Goal: Information Seeking & Learning: Learn about a topic

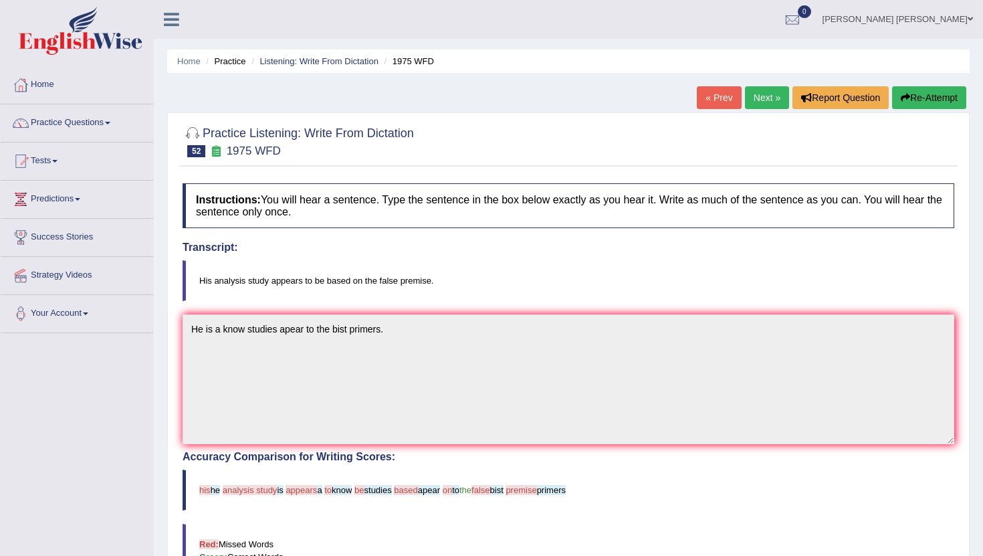
click at [760, 102] on link "Next »" at bounding box center [767, 97] width 44 height 23
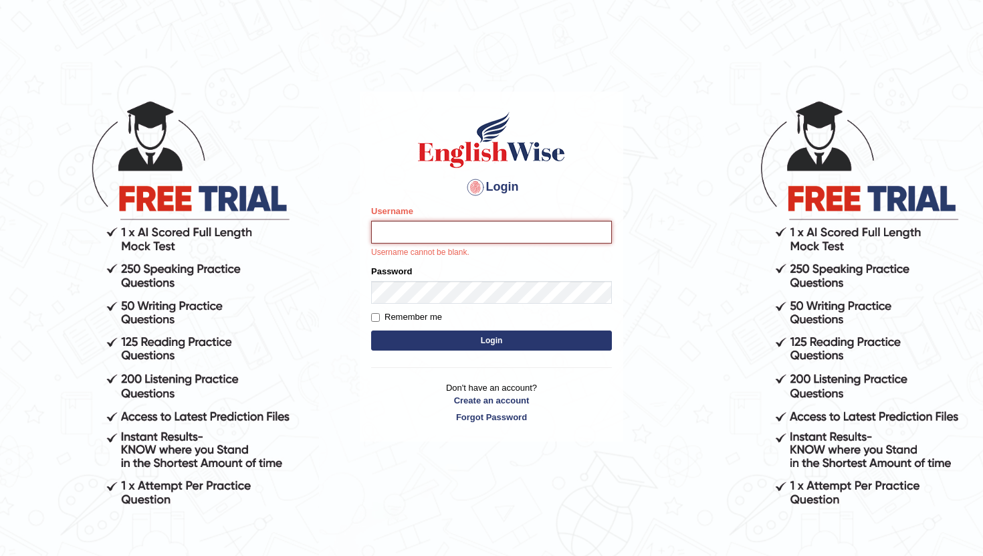
type input "RaulFelipe"
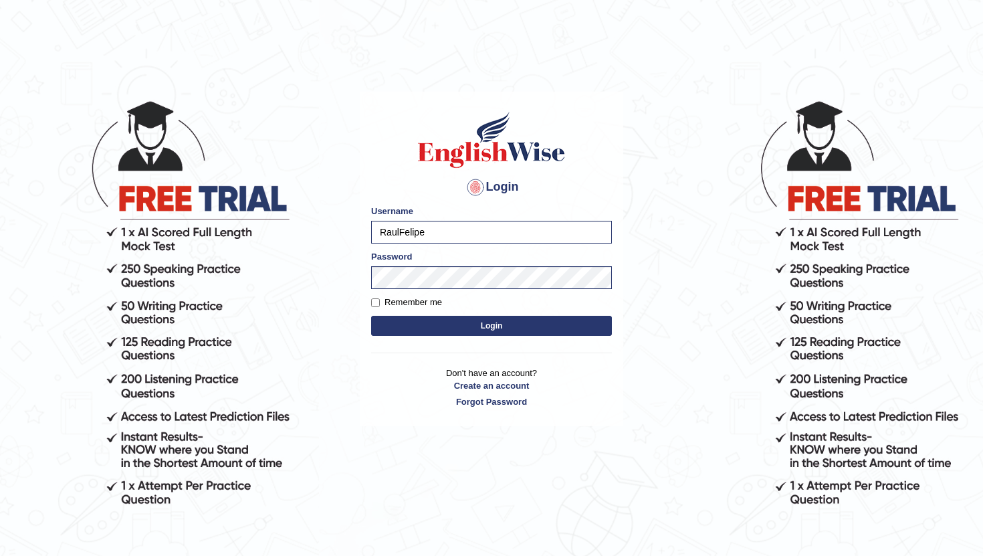
click at [449, 324] on button "Login" at bounding box center [491, 326] width 241 height 20
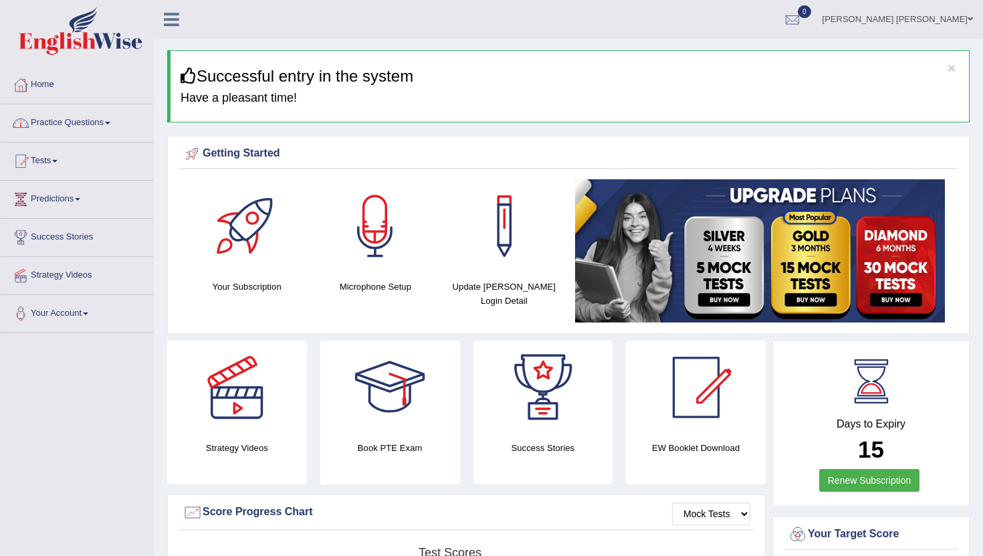
click at [110, 122] on span at bounding box center [107, 123] width 5 height 3
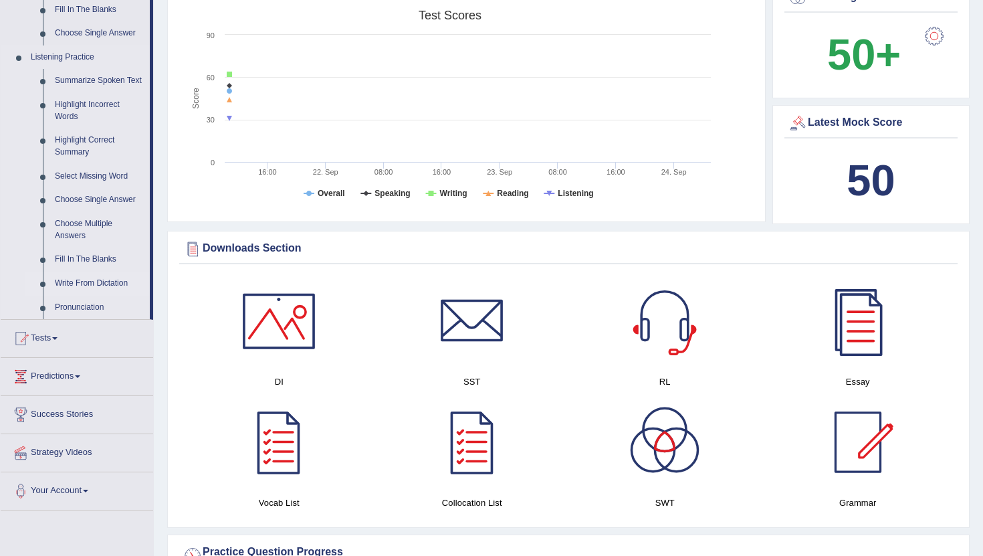
scroll to position [536, 0]
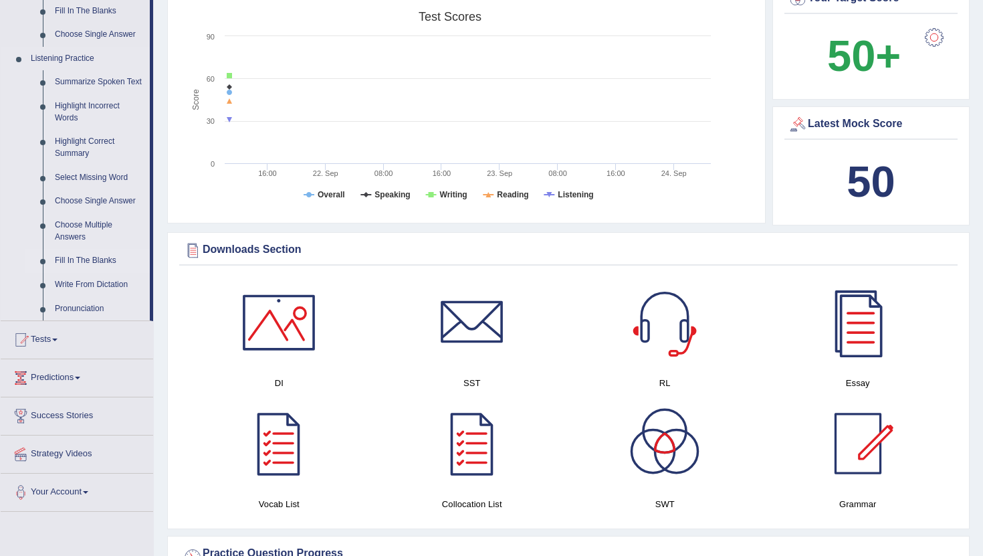
click at [94, 271] on link "Fill In The Blanks" at bounding box center [99, 261] width 101 height 24
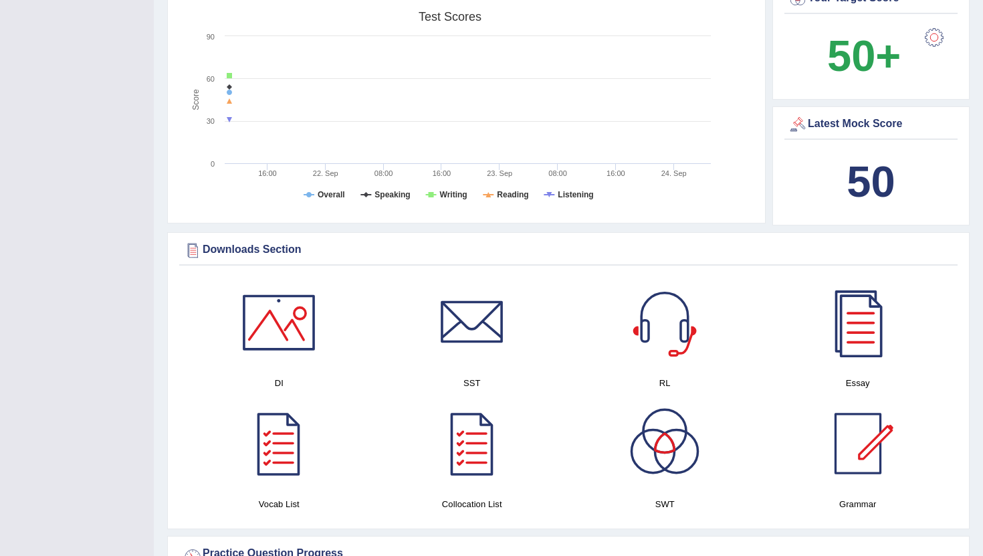
scroll to position [179, 0]
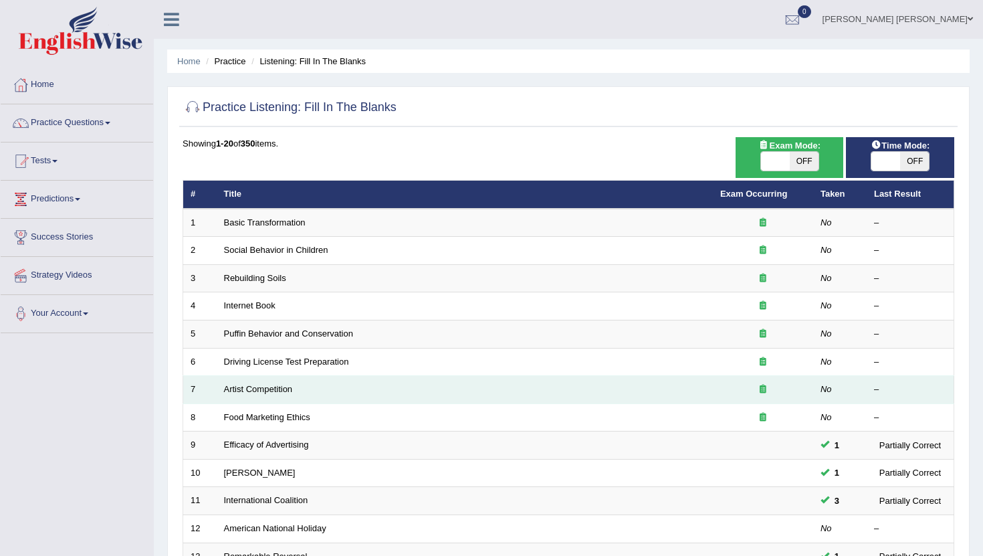
scroll to position [330, 0]
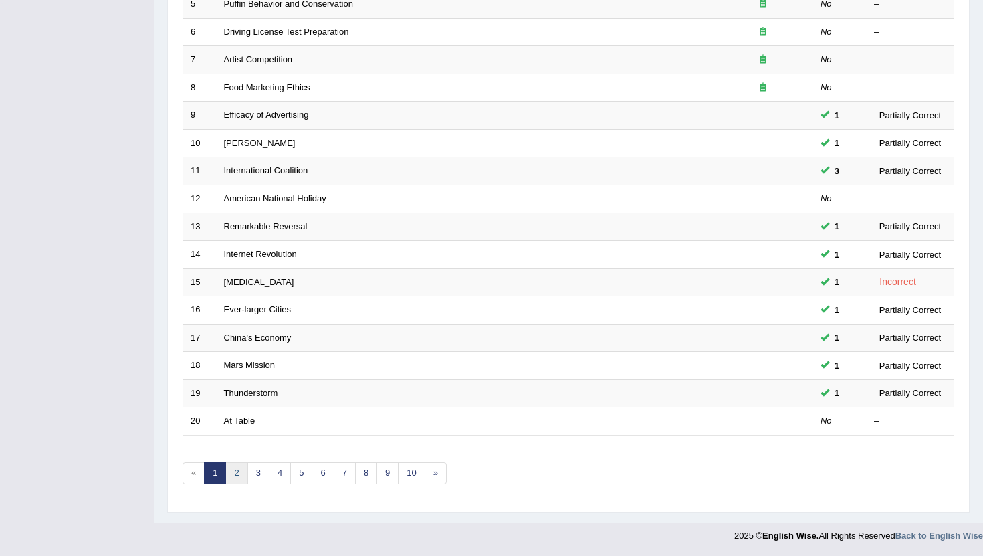
click at [239, 474] on link "2" at bounding box center [236, 473] width 22 height 22
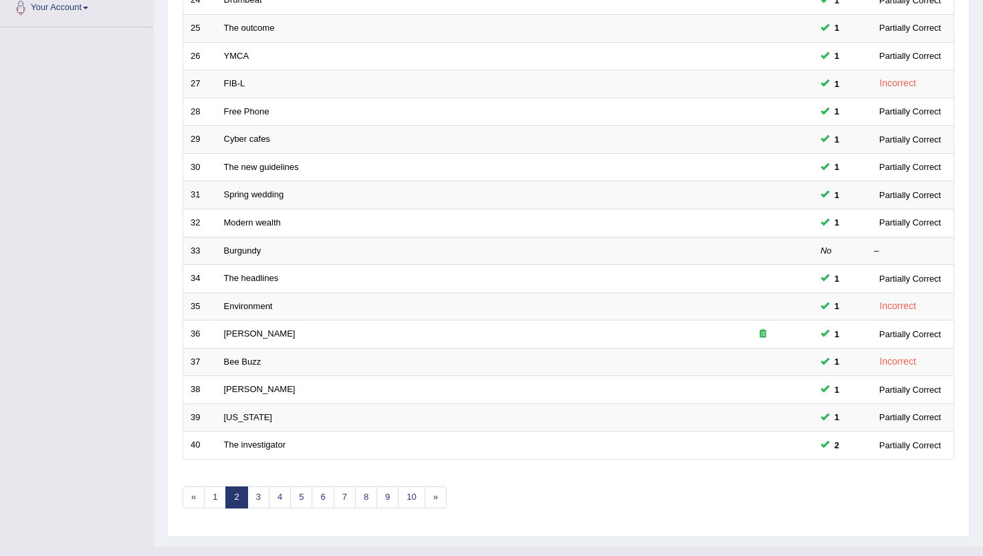
scroll to position [330, 0]
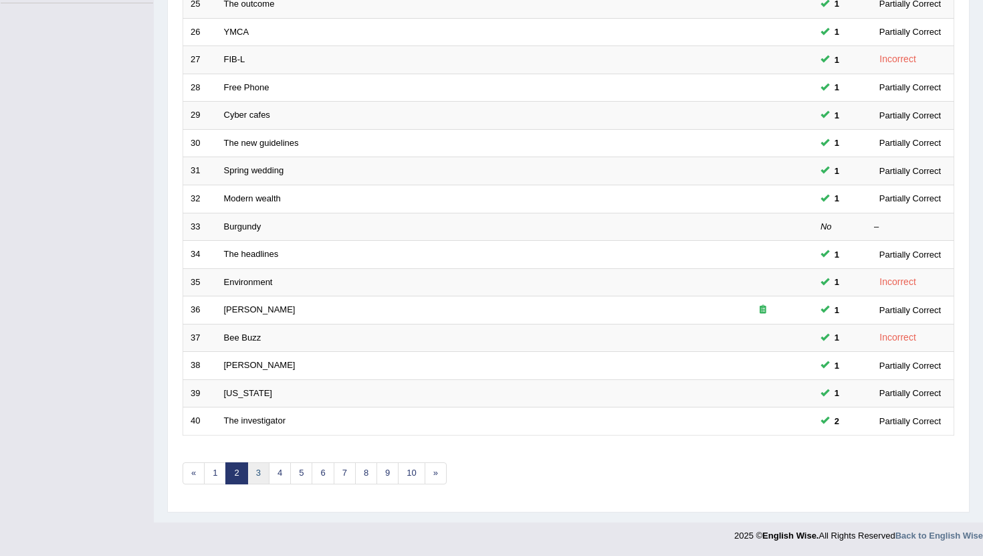
click at [259, 477] on link "3" at bounding box center [258, 473] width 22 height 22
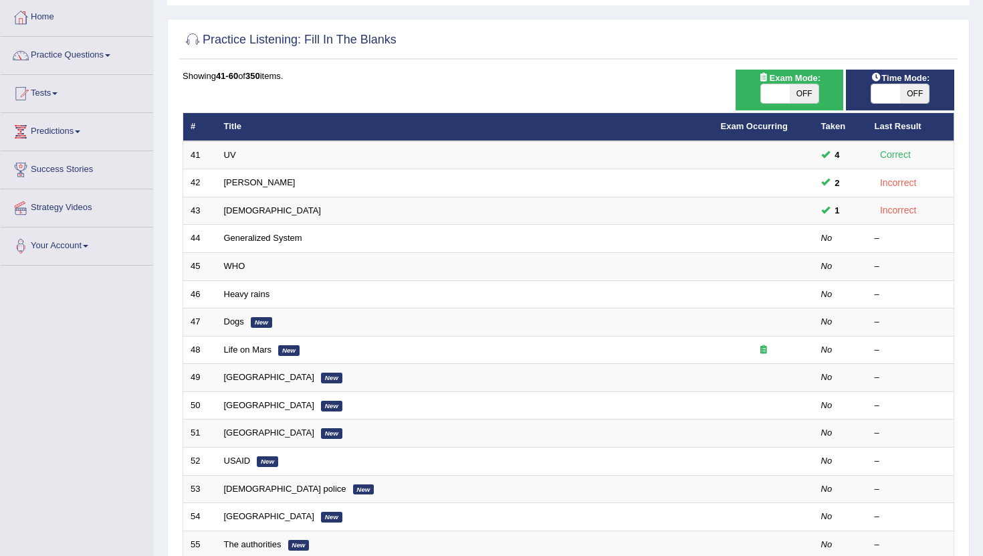
scroll to position [67, 0]
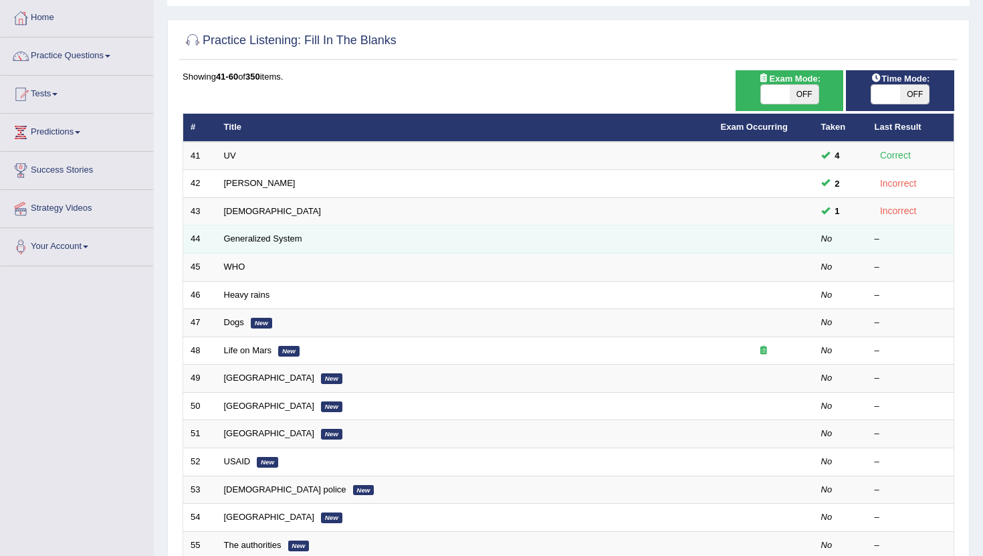
click at [244, 244] on td "Generalized System" at bounding box center [465, 239] width 497 height 28
click at [256, 238] on link "Generalized System" at bounding box center [263, 238] width 78 height 10
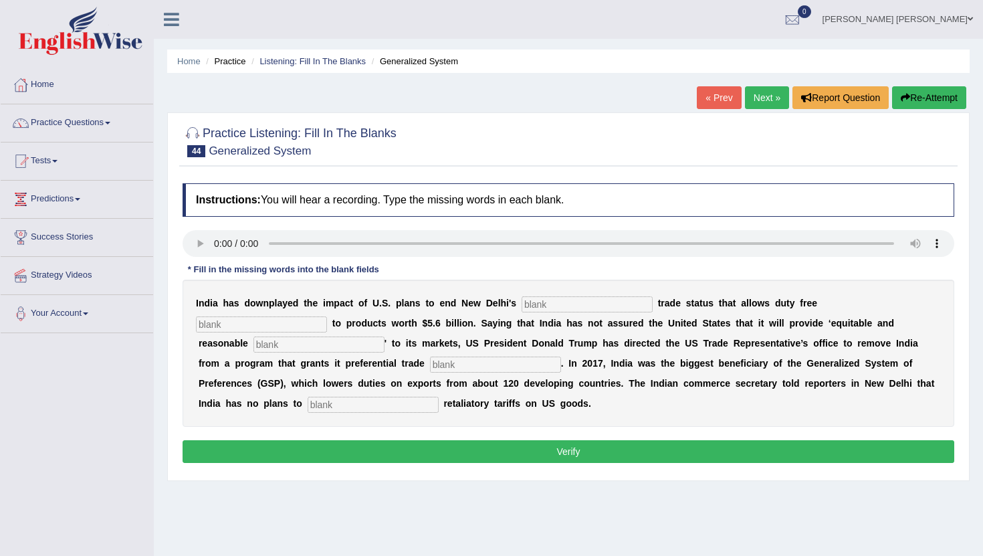
click at [541, 305] on input "text" at bounding box center [587, 304] width 131 height 16
type input "preference"
click at [327, 316] on input "text" at bounding box center [261, 324] width 131 height 16
type input "access"
click at [385, 336] on input "text" at bounding box center [319, 344] width 131 height 16
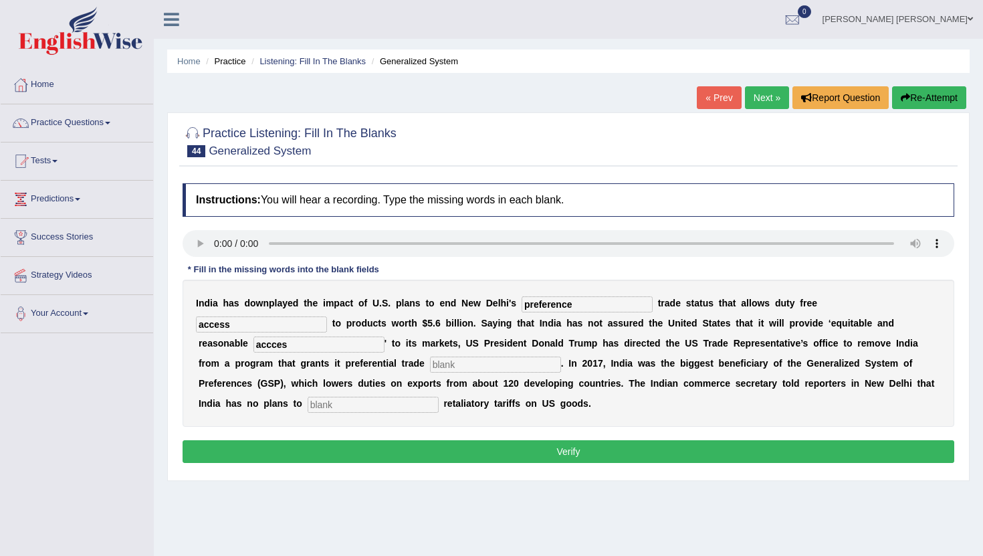
type input "accces"
click at [327, 316] on input "access" at bounding box center [261, 324] width 131 height 16
type input "access"
click at [430, 367] on input "text" at bounding box center [495, 365] width 131 height 16
type input "traiment"
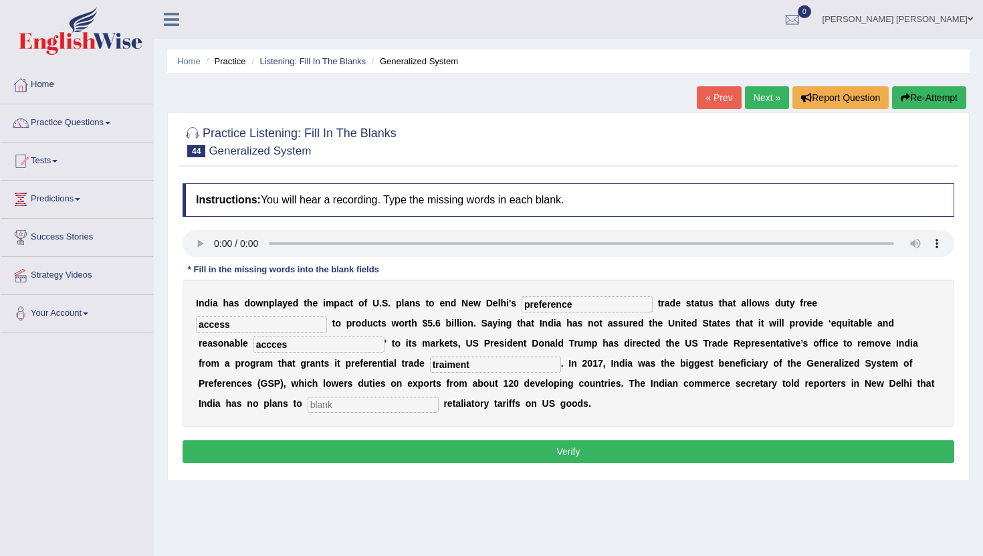
click at [439, 397] on input "text" at bounding box center [373, 405] width 131 height 16
type input "empouse"
click at [628, 454] on button "Verify" at bounding box center [569, 451] width 772 height 23
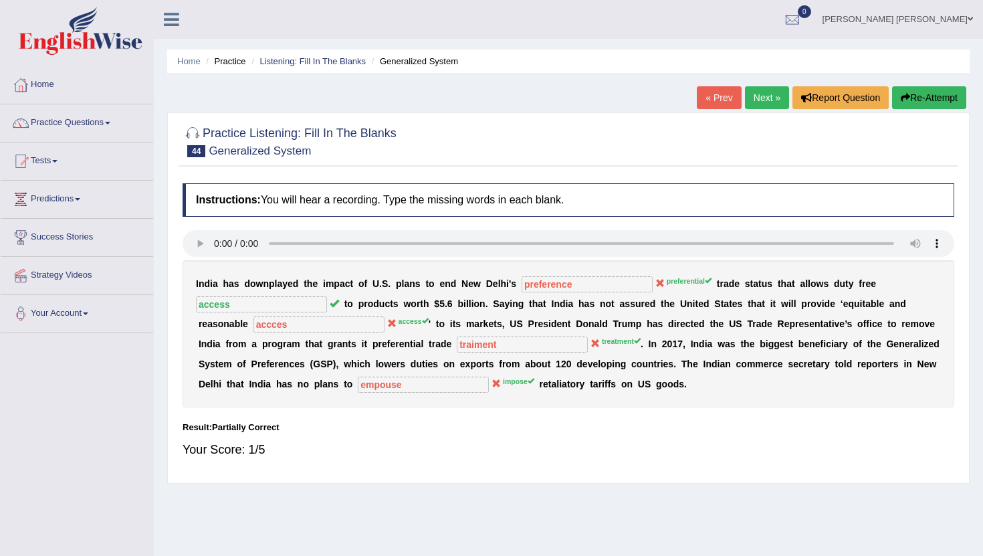
click at [927, 104] on button "Re-Attempt" at bounding box center [929, 97] width 74 height 23
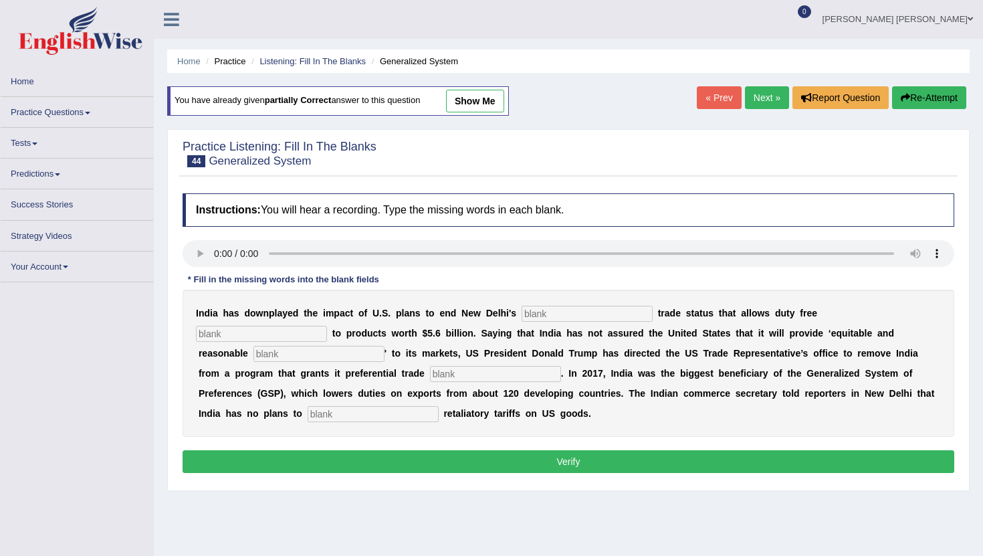
click at [559, 320] on input "text" at bounding box center [587, 314] width 131 height 16
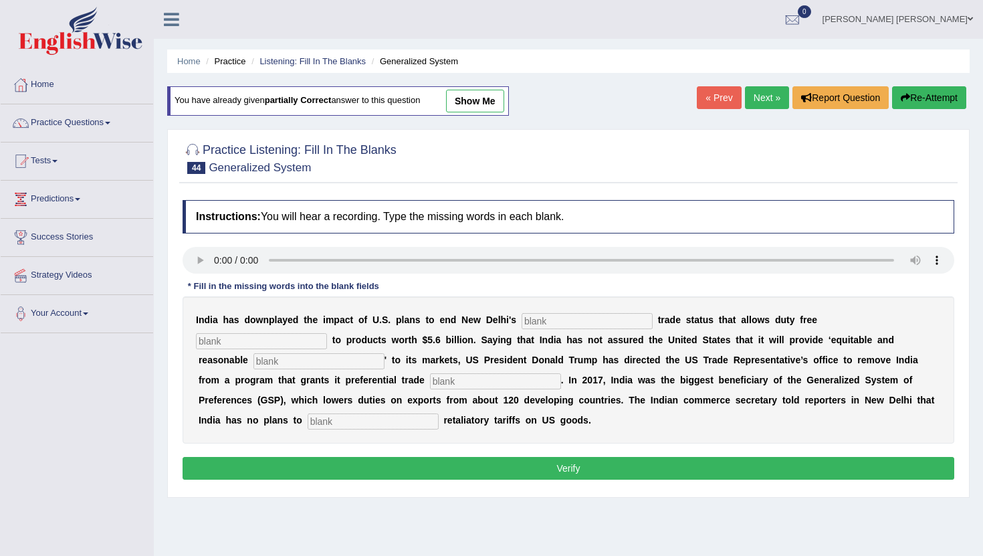
click at [542, 324] on input "text" at bounding box center [587, 321] width 131 height 16
type input "preferential"
click at [327, 333] on input "text" at bounding box center [261, 341] width 131 height 16
type input "access"
click at [385, 353] on input "text" at bounding box center [319, 361] width 131 height 16
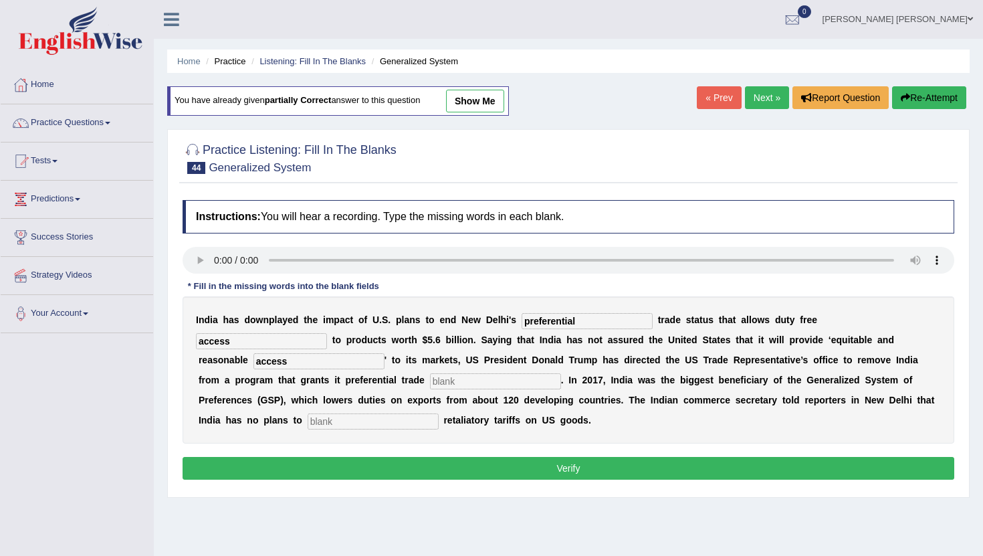
type input "access"
click at [430, 381] on input "text" at bounding box center [495, 381] width 131 height 16
click at [327, 333] on input "access" at bounding box center [261, 341] width 131 height 16
type input "acess"
click at [385, 353] on input "access" at bounding box center [319, 361] width 131 height 16
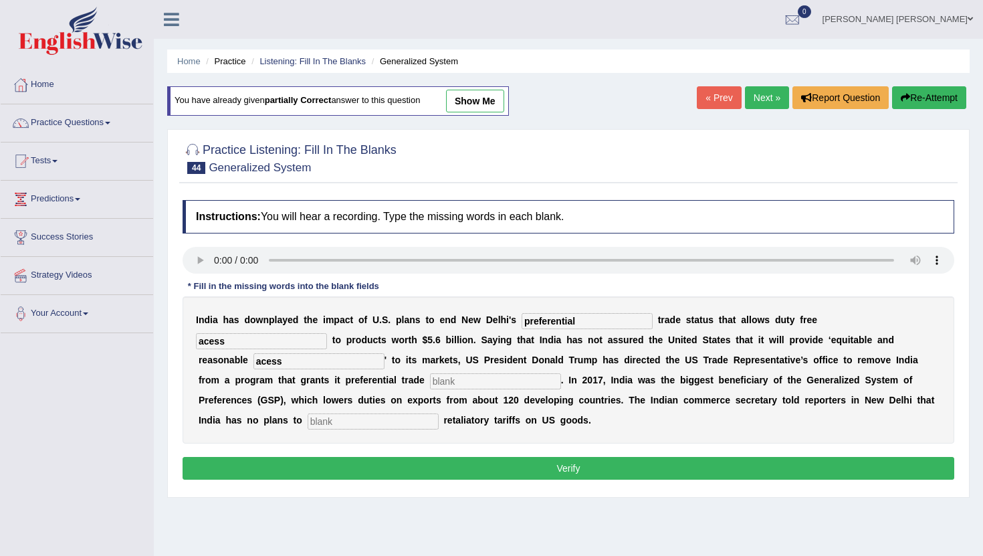
type input "acess"
click at [430, 382] on input "text" at bounding box center [495, 381] width 131 height 16
click at [430, 381] on input "traimen" at bounding box center [495, 381] width 131 height 16
type input "treimen"
click at [439, 413] on input "text" at bounding box center [373, 421] width 131 height 16
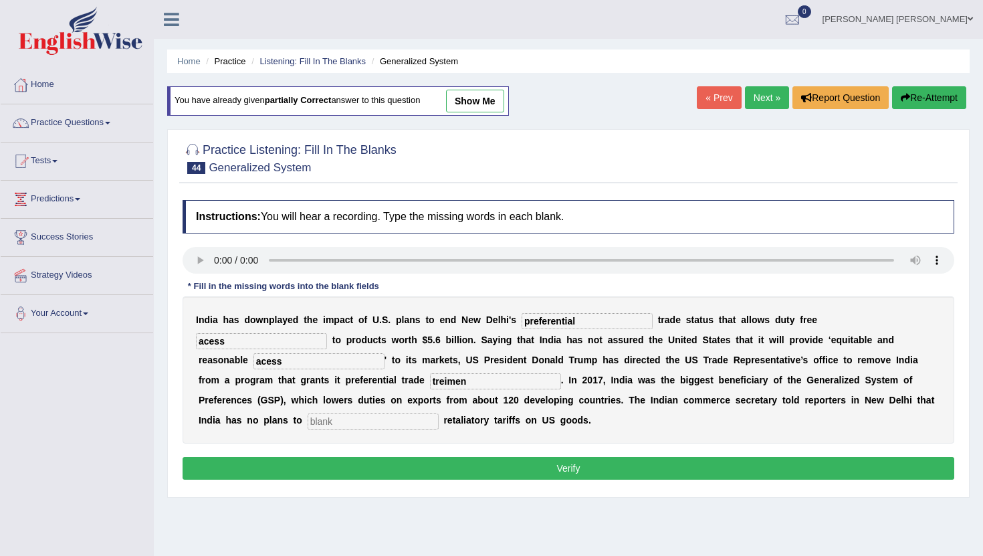
click at [439, 413] on input "text" at bounding box center [373, 421] width 131 height 16
type input "empusse"
click at [565, 470] on button "Verify" at bounding box center [569, 468] width 772 height 23
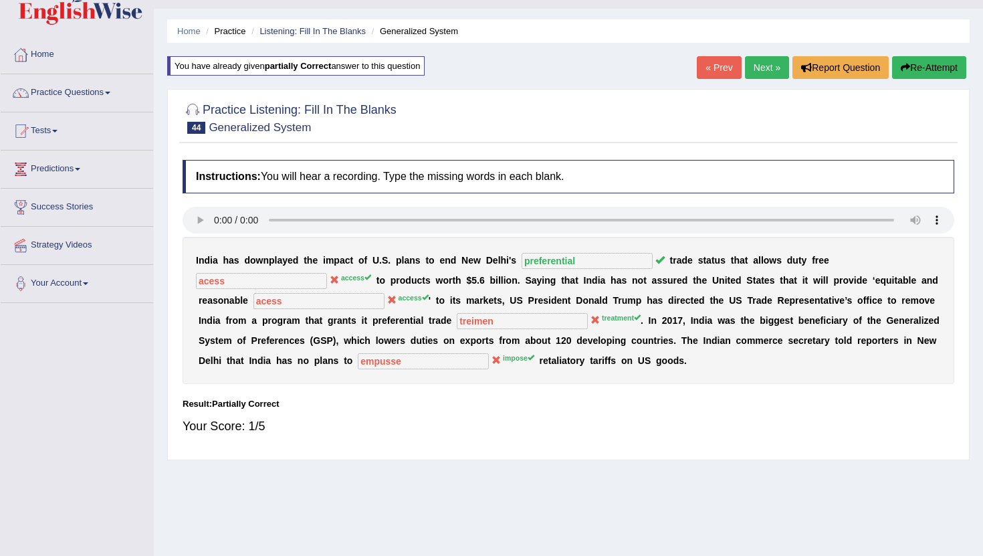
scroll to position [31, 0]
click at [745, 68] on link "Next »" at bounding box center [767, 67] width 44 height 23
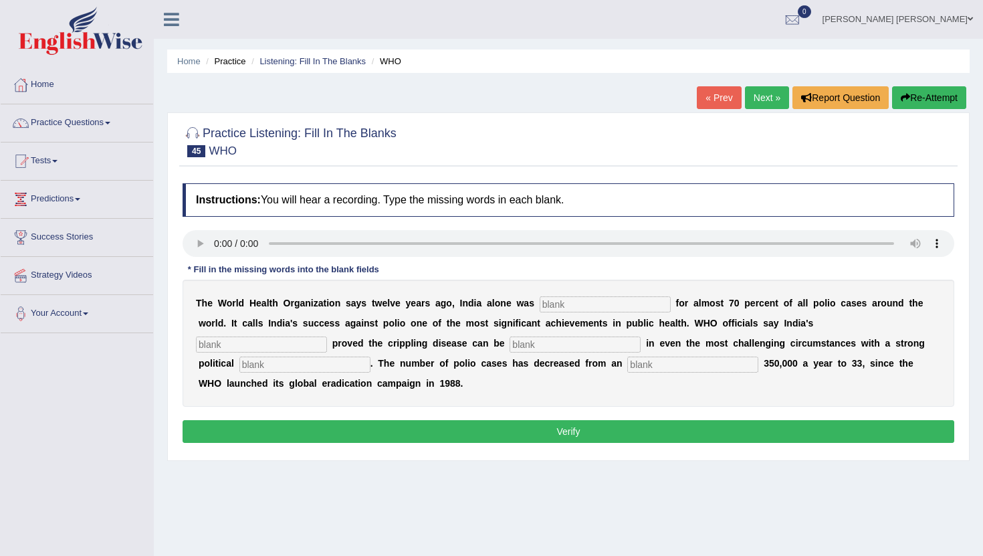
click at [567, 304] on input "text" at bounding box center [605, 304] width 131 height 16
type input "responsable"
click at [327, 336] on input "text" at bounding box center [261, 344] width 131 height 16
type input "acompros e"
click at [510, 346] on input "text" at bounding box center [575, 344] width 131 height 16
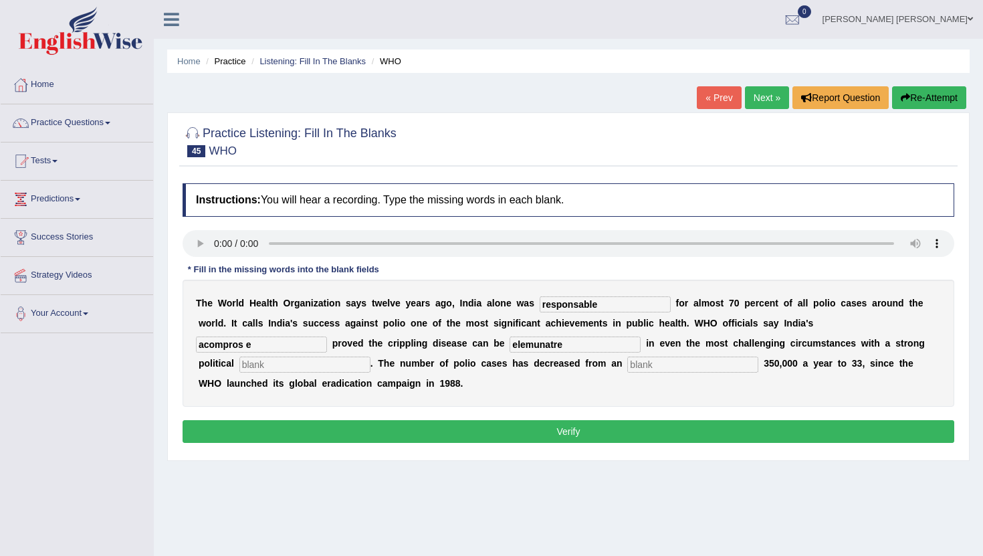
type input "elemunatre"
click at [371, 357] on input "text" at bounding box center [304, 365] width 131 height 16
type input "communente"
click at [627, 367] on input "text" at bounding box center [692, 365] width 131 height 16
click at [627, 365] on input "text" at bounding box center [692, 365] width 131 height 16
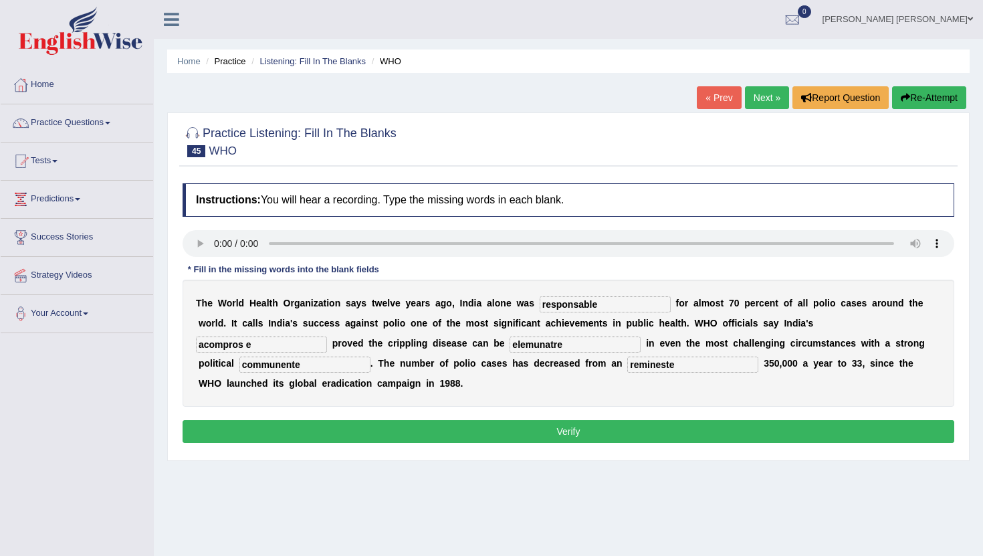
type input "remineste"
click at [327, 336] on input "acompros e" at bounding box center [261, 344] width 131 height 16
type input "acompros"
click at [435, 441] on button "Verify" at bounding box center [569, 431] width 772 height 23
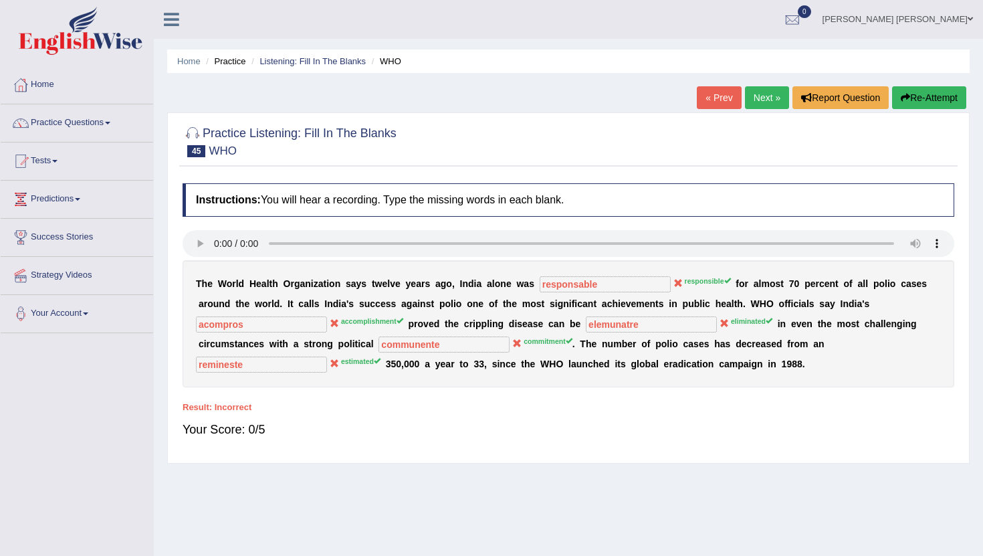
scroll to position [5, 0]
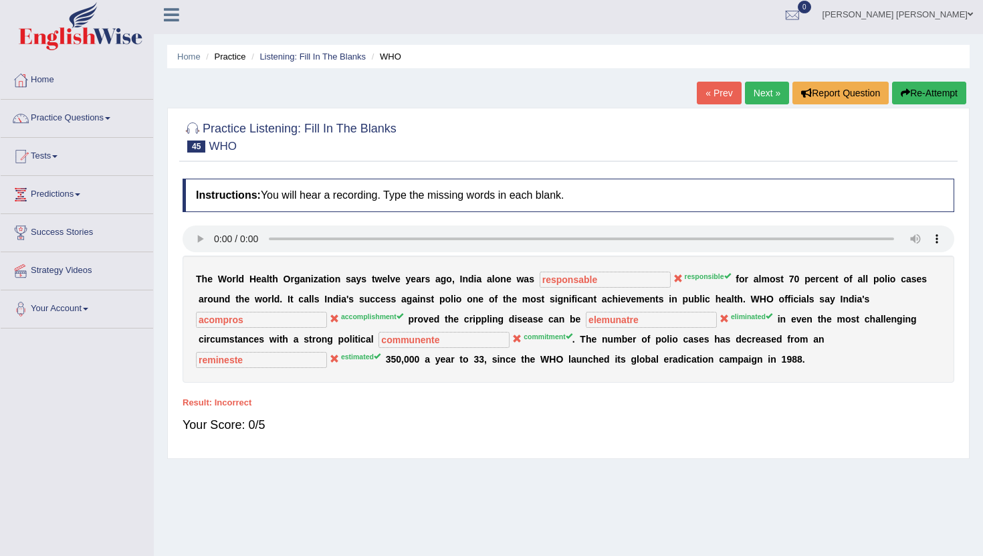
click at [749, 94] on link "Next »" at bounding box center [767, 93] width 44 height 23
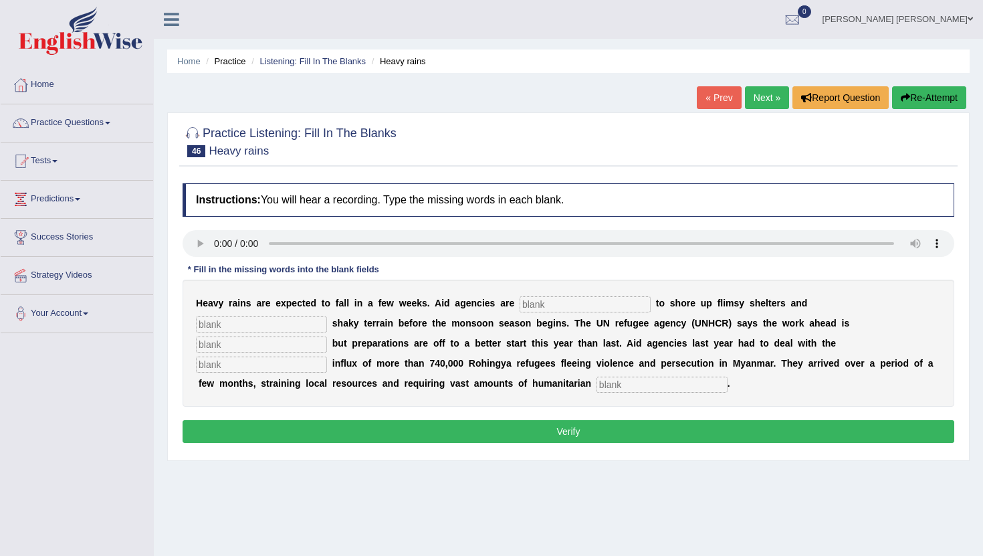
click at [559, 306] on input "text" at bounding box center [585, 304] width 131 height 16
type input "reace"
click at [327, 316] on input "text" at bounding box center [261, 324] width 131 height 16
type input "stablice"
click at [327, 336] on input "text" at bounding box center [261, 344] width 131 height 16
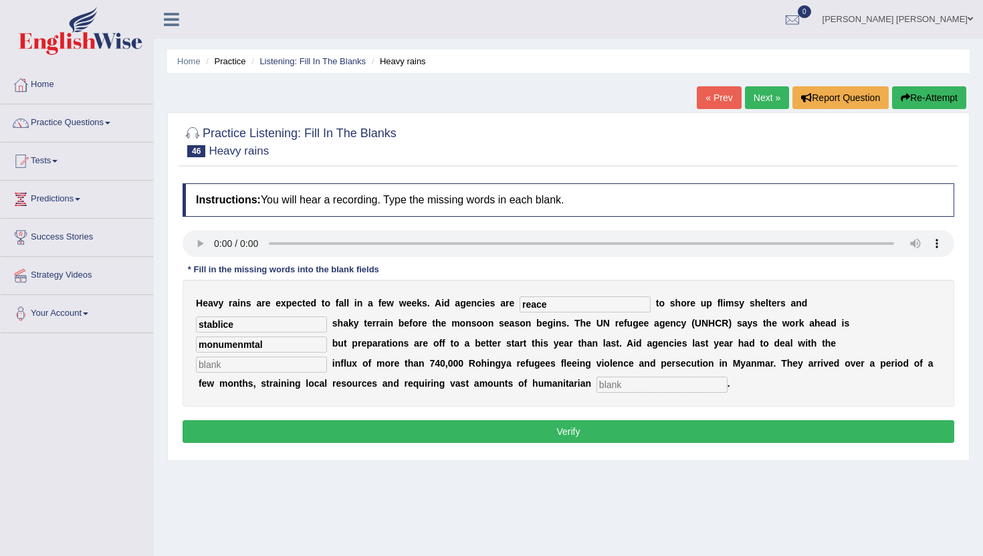
type input "monumenmtal"
click at [327, 357] on input "text" at bounding box center [261, 365] width 131 height 16
type input "maximmun"
click at [597, 383] on input "text" at bounding box center [662, 385] width 131 height 16
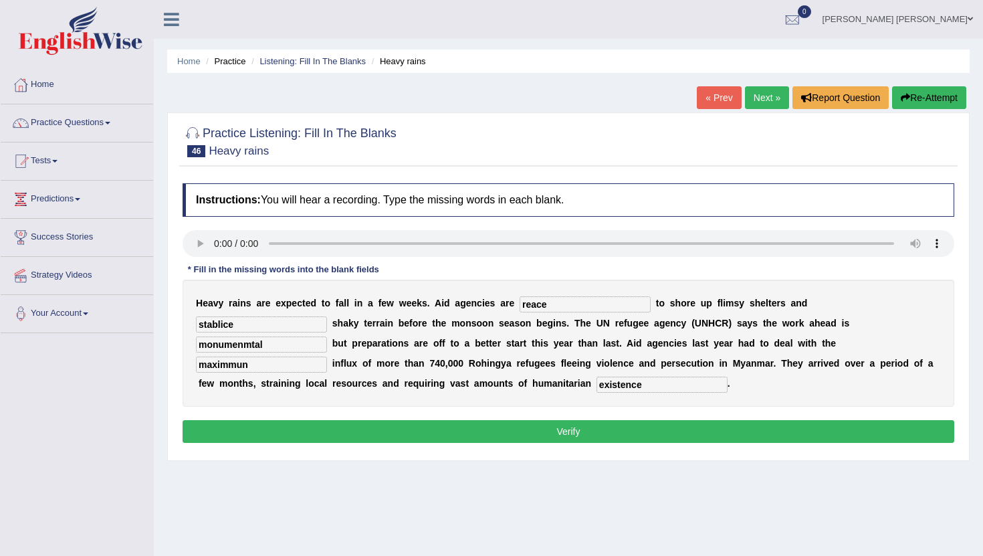
type input "existence"
click at [375, 431] on button "Verify" at bounding box center [569, 431] width 772 height 23
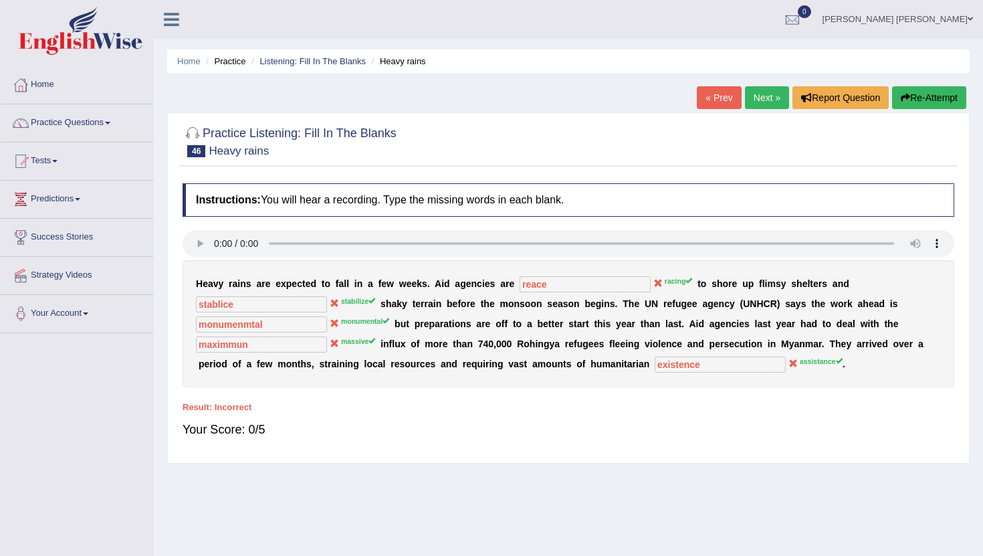
click at [757, 102] on link "Next »" at bounding box center [767, 97] width 44 height 23
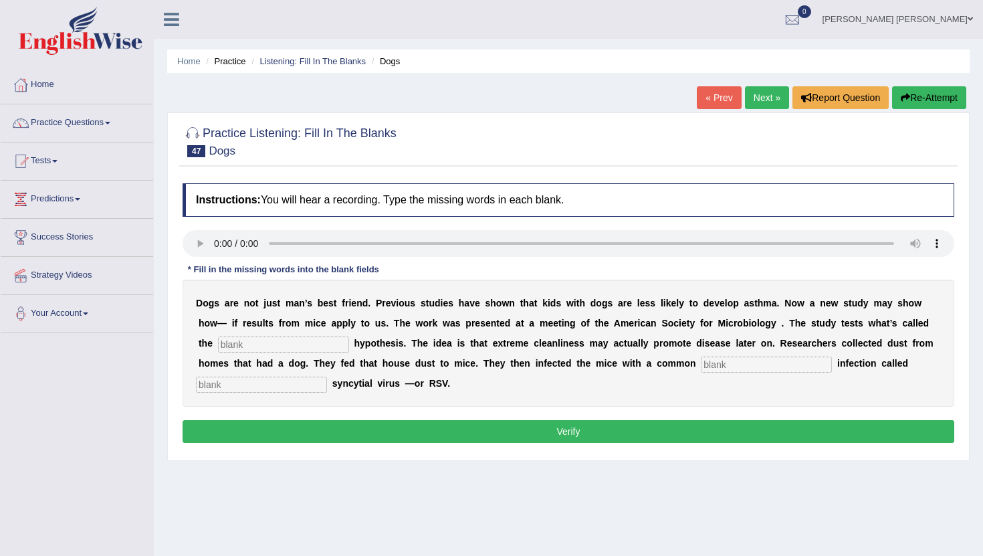
click at [247, 346] on input "text" at bounding box center [283, 344] width 131 height 16
type input "behai"
click at [724, 365] on input "text" at bounding box center [766, 365] width 131 height 16
type input "chall"
click at [208, 387] on input "text" at bounding box center [261, 385] width 131 height 16
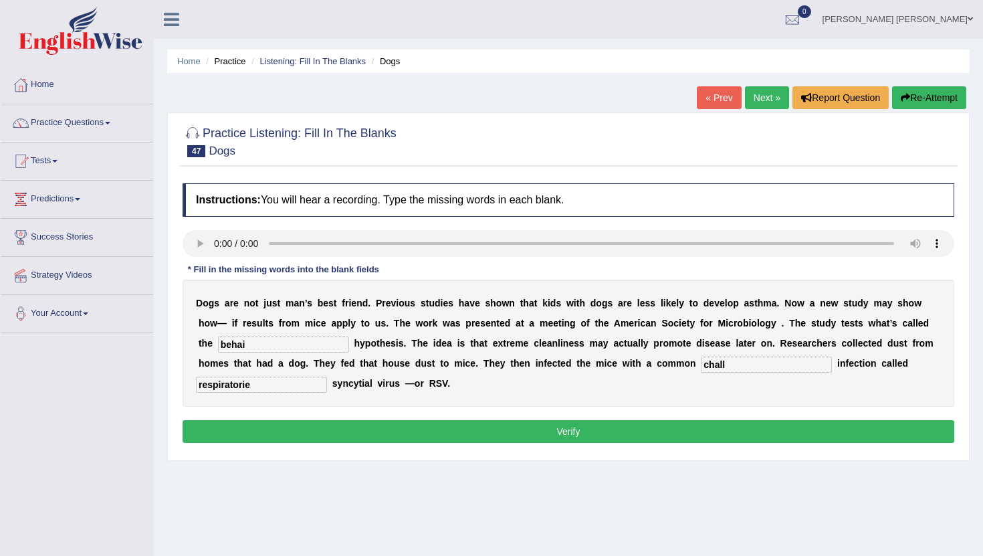
type input "respiratorie"
click at [752, 359] on input "chall" at bounding box center [766, 365] width 131 height 16
type input "c"
click at [716, 364] on input "c" at bounding box center [766, 365] width 131 height 16
type input "challenge"
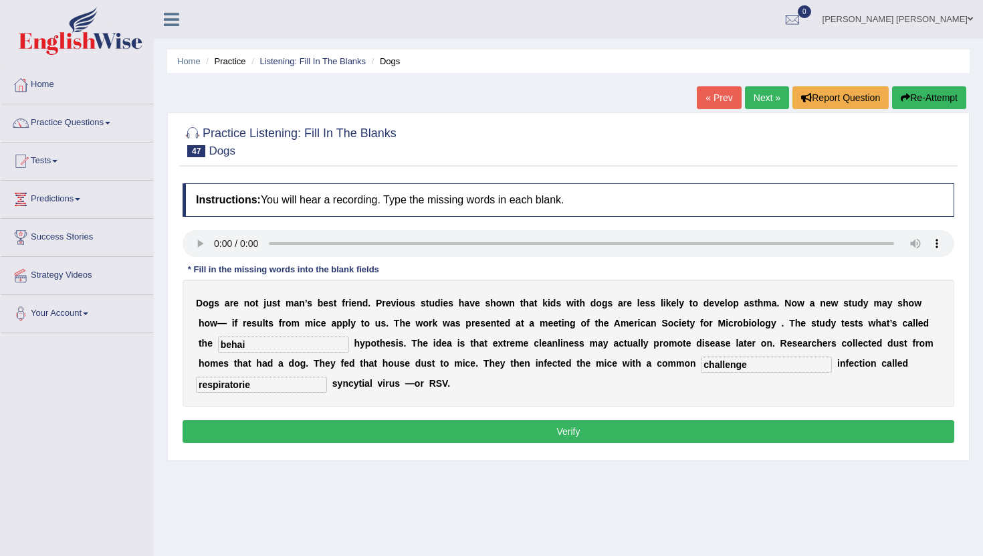
click at [252, 348] on input "behai" at bounding box center [283, 344] width 131 height 16
type input "behaibor"
click at [362, 432] on button "Verify" at bounding box center [569, 431] width 772 height 23
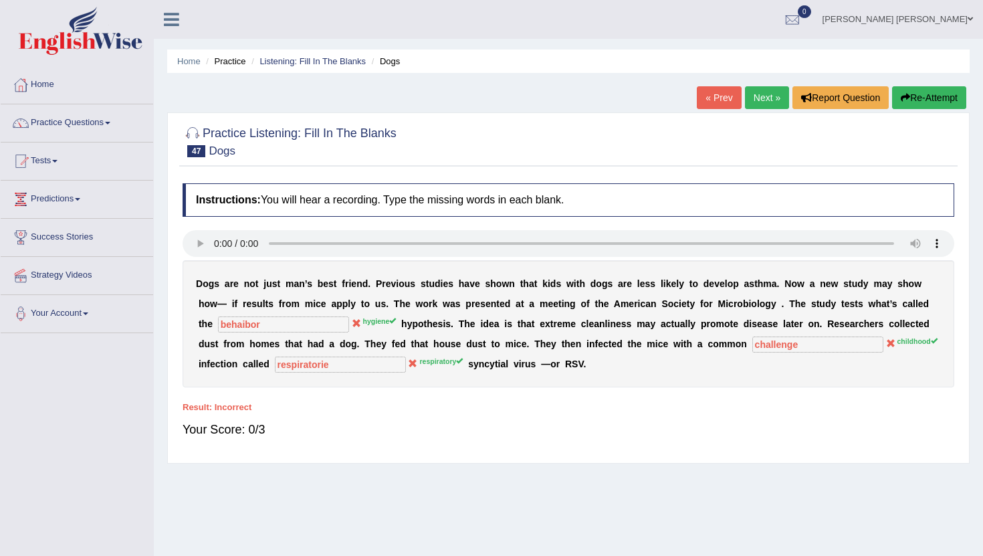
click at [773, 99] on link "Next »" at bounding box center [767, 97] width 44 height 23
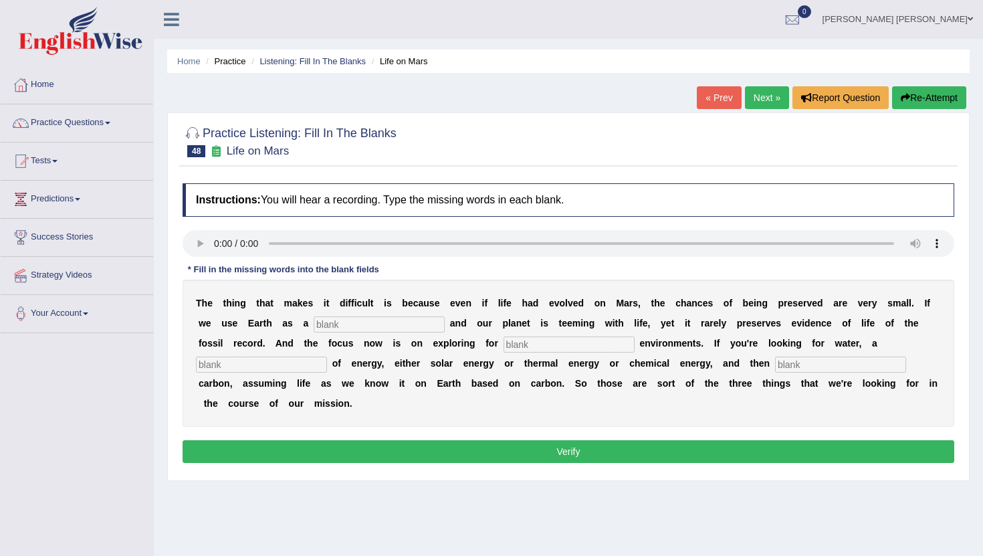
click at [367, 326] on input "text" at bounding box center [379, 324] width 131 height 16
type input "reference"
click at [508, 348] on input "text" at bounding box center [569, 344] width 131 height 16
type input "form"
click at [327, 357] on input "text" at bounding box center [261, 365] width 131 height 16
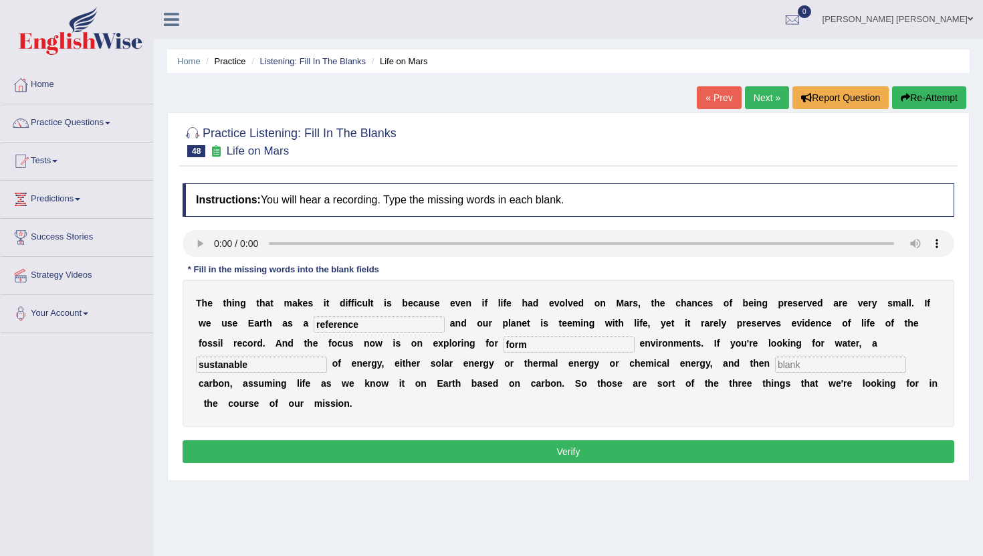
type input "sustanable"
click at [775, 361] on input "text" at bounding box center [840, 365] width 131 height 16
type input "organic"
click at [541, 440] on button "Verify" at bounding box center [569, 451] width 772 height 23
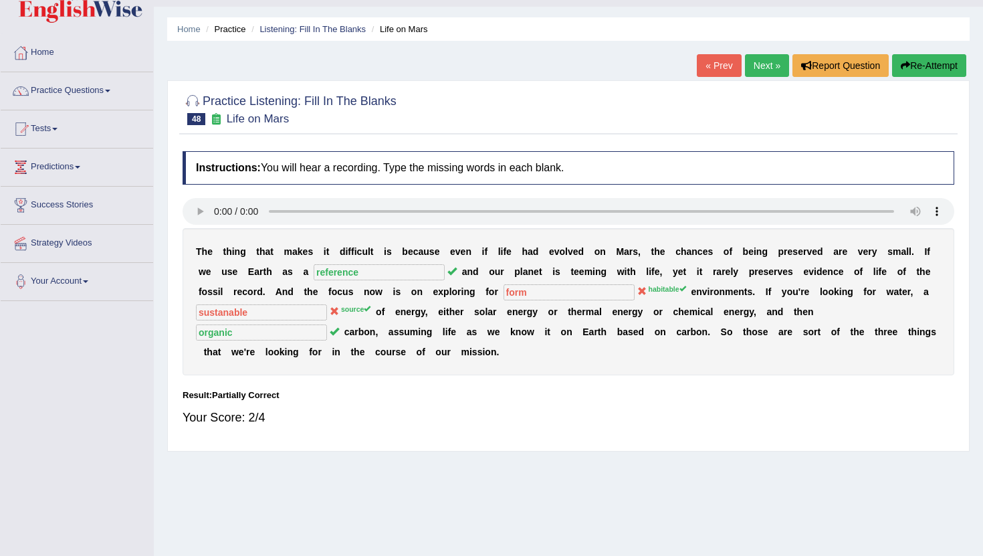
scroll to position [34, 0]
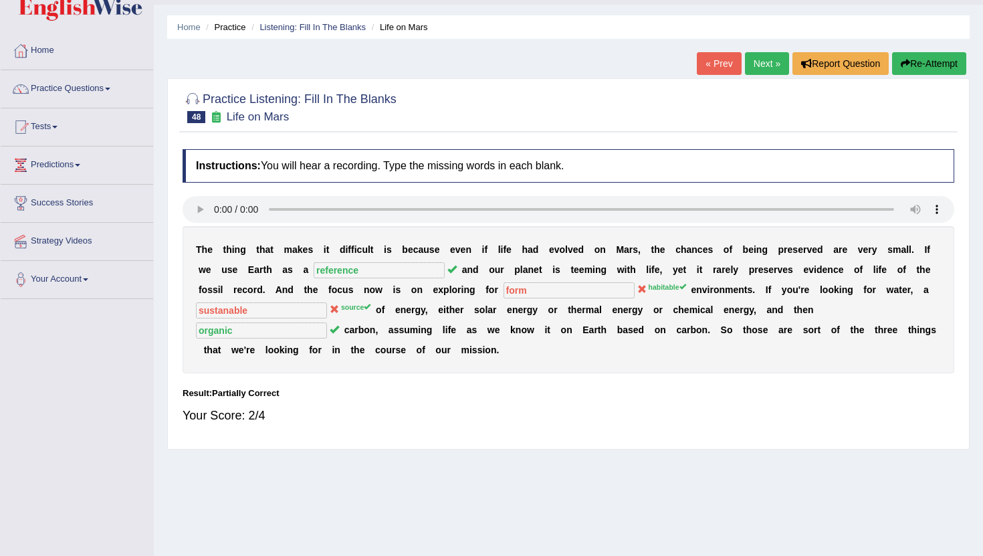
click at [763, 64] on link "Next »" at bounding box center [767, 63] width 44 height 23
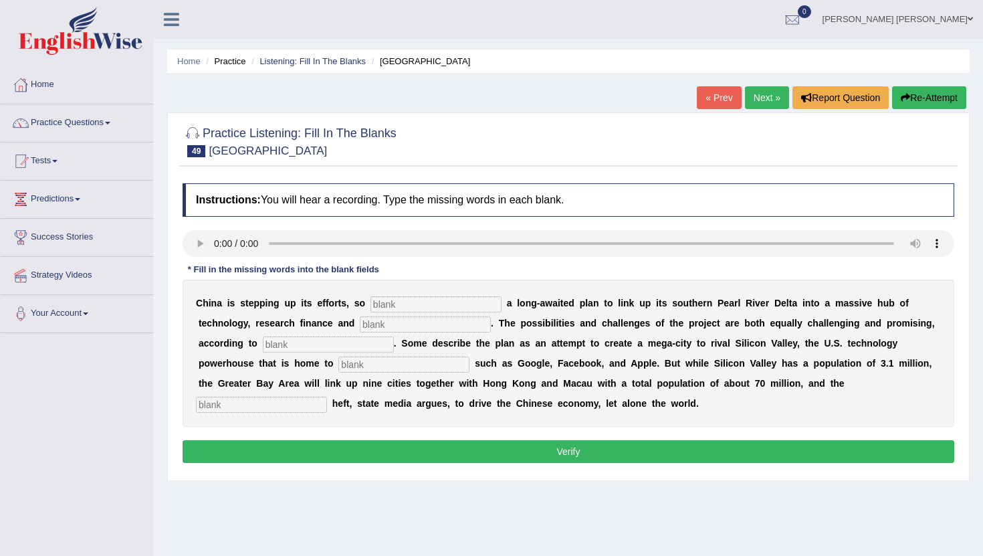
click at [408, 308] on input "text" at bounding box center [436, 304] width 131 height 16
type input "anoise"
click at [381, 324] on input "text" at bounding box center [425, 324] width 131 height 16
type input "renovation"
click at [286, 342] on input "text" at bounding box center [328, 344] width 131 height 16
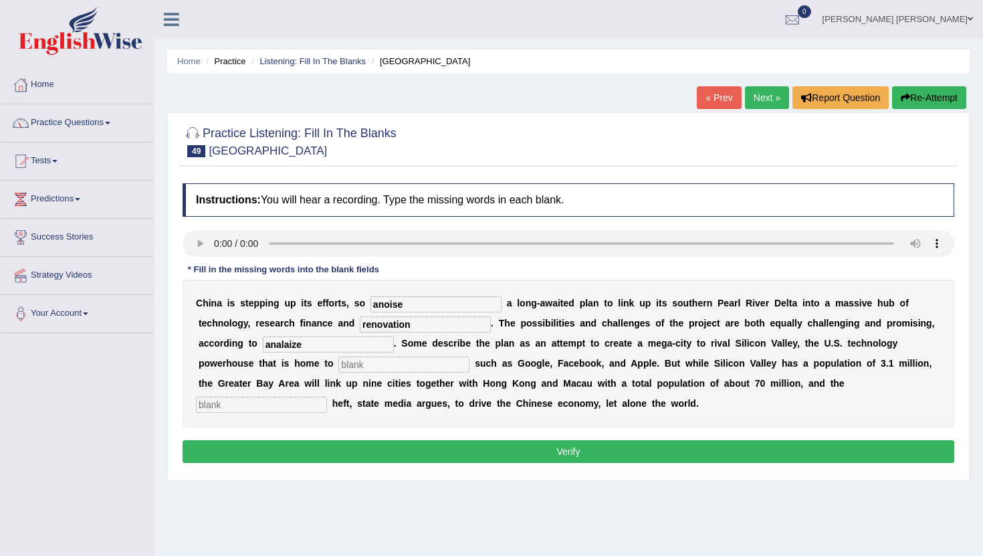
type input "analaize"
click at [338, 365] on input "text" at bounding box center [403, 365] width 131 height 16
type input "companies"
click at [327, 397] on input "text" at bounding box center [261, 405] width 131 height 16
type input "economic"
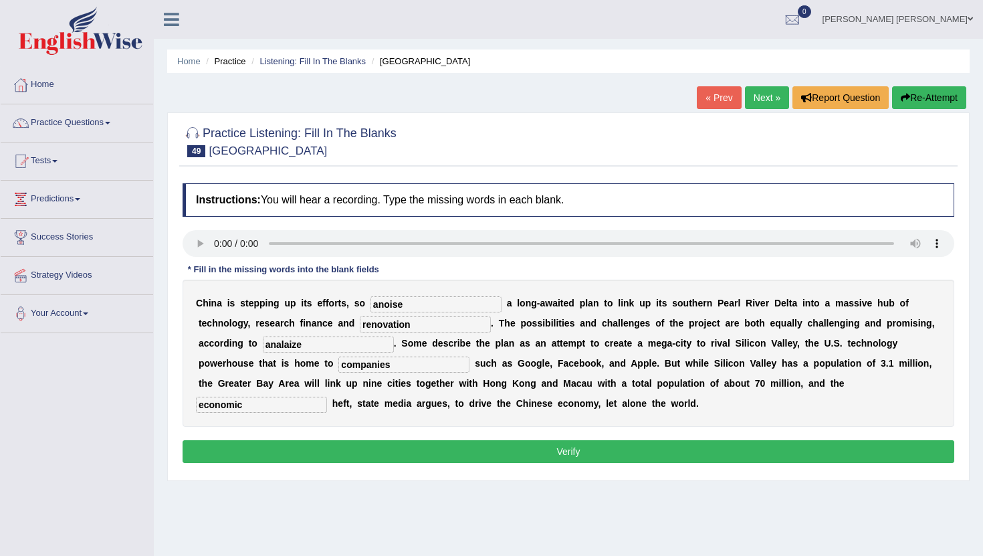
click at [338, 367] on input "companies" at bounding box center [403, 365] width 131 height 16
type input "companies"
click at [411, 450] on button "Verify" at bounding box center [569, 451] width 772 height 23
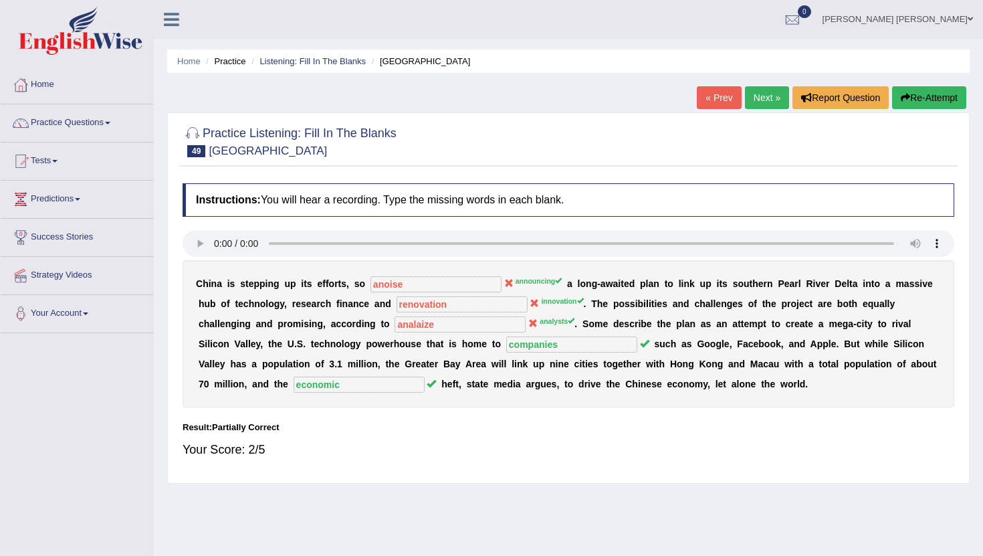
click at [748, 94] on link "Next »" at bounding box center [767, 97] width 44 height 23
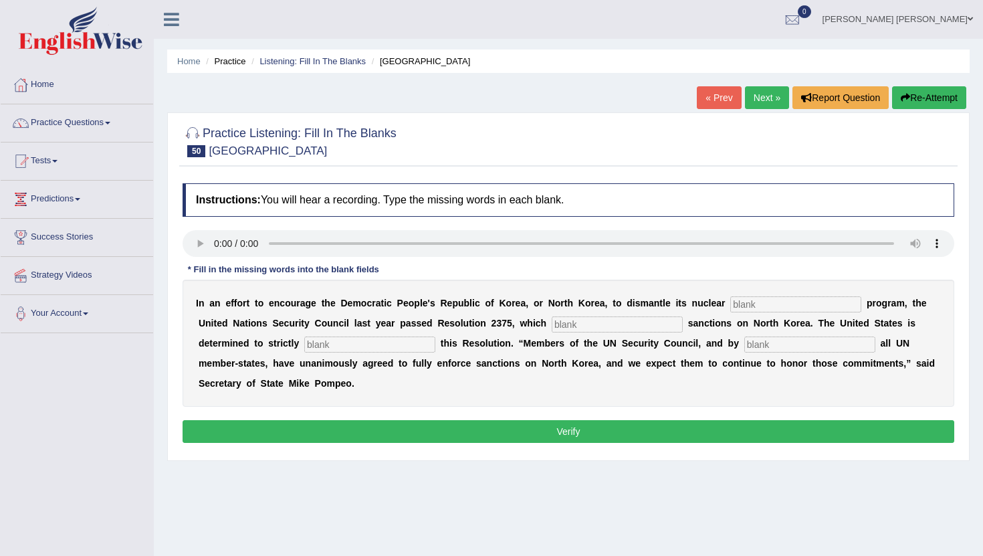
click at [746, 307] on input "text" at bounding box center [795, 304] width 131 height 16
type input "weaponf"
click at [577, 324] on input "text" at bounding box center [617, 324] width 131 height 16
type input "impusse"
click at [325, 346] on input "text" at bounding box center [369, 344] width 131 height 16
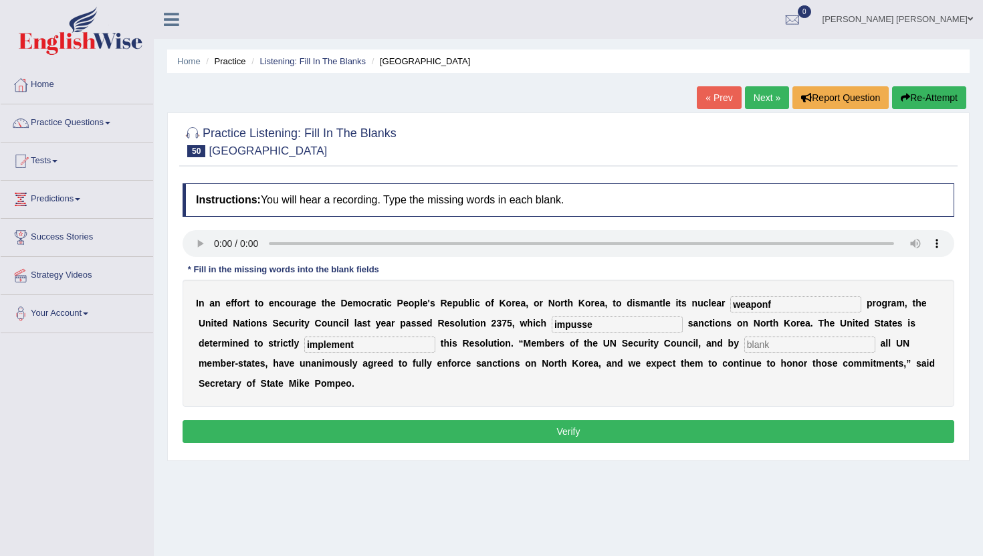
type input "implement"
click at [744, 349] on input "text" at bounding box center [809, 344] width 131 height 16
type input "extention"
click at [778, 305] on input "weaponf" at bounding box center [795, 304] width 131 height 16
type input "weapond"
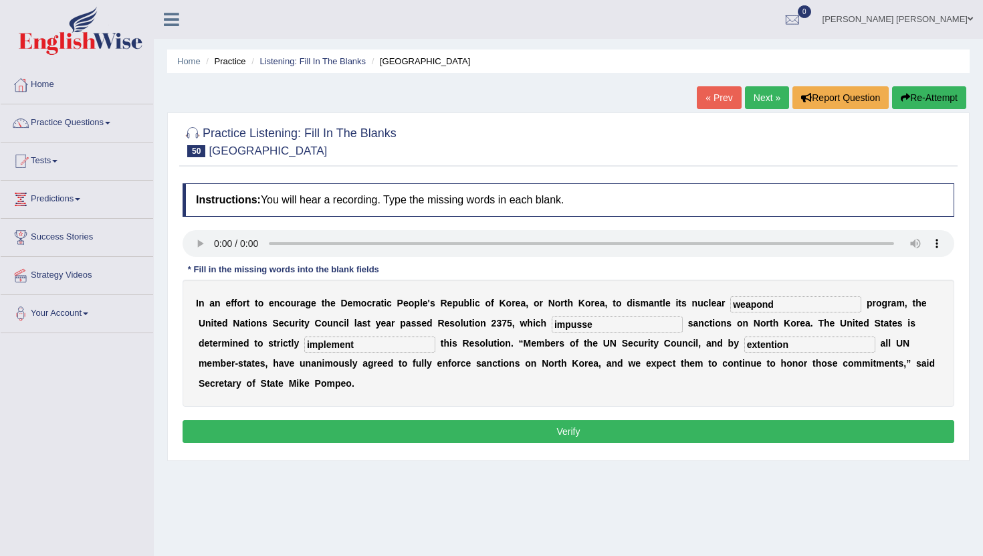
click at [591, 323] on input "impusse" at bounding box center [617, 324] width 131 height 16
type input "impussed"
click at [573, 431] on button "Verify" at bounding box center [569, 431] width 772 height 23
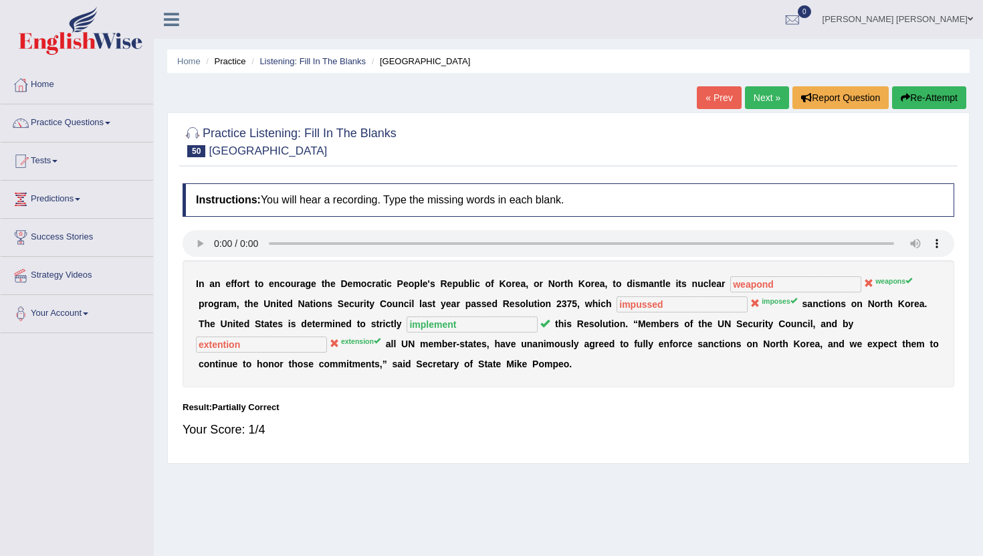
click at [753, 97] on link "Next »" at bounding box center [767, 97] width 44 height 23
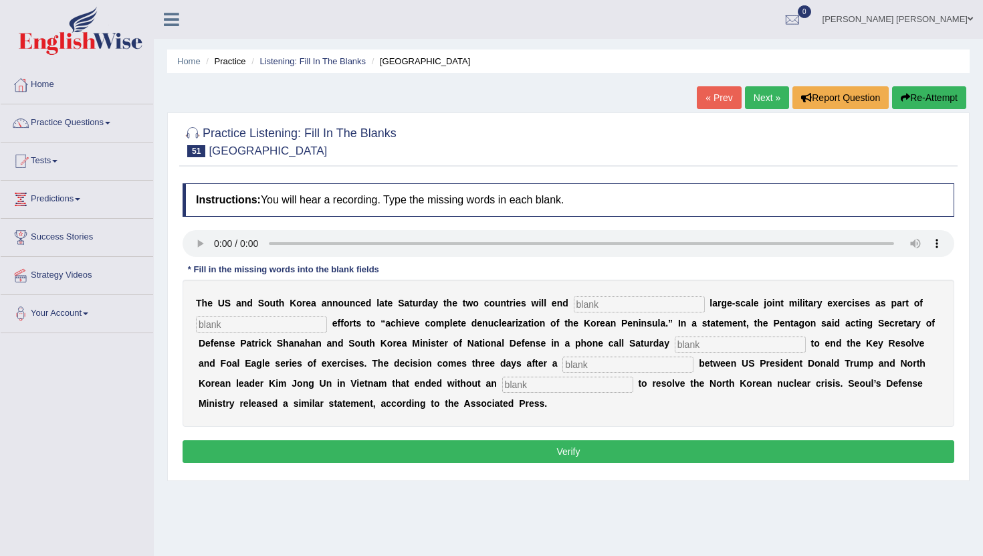
click at [593, 301] on input "text" at bounding box center [639, 304] width 131 height 16
click at [607, 304] on input "text" at bounding box center [639, 304] width 131 height 16
click at [586, 305] on input "text" at bounding box center [639, 304] width 131 height 16
type input "anual"
click at [215, 323] on input "text" at bounding box center [261, 324] width 131 height 16
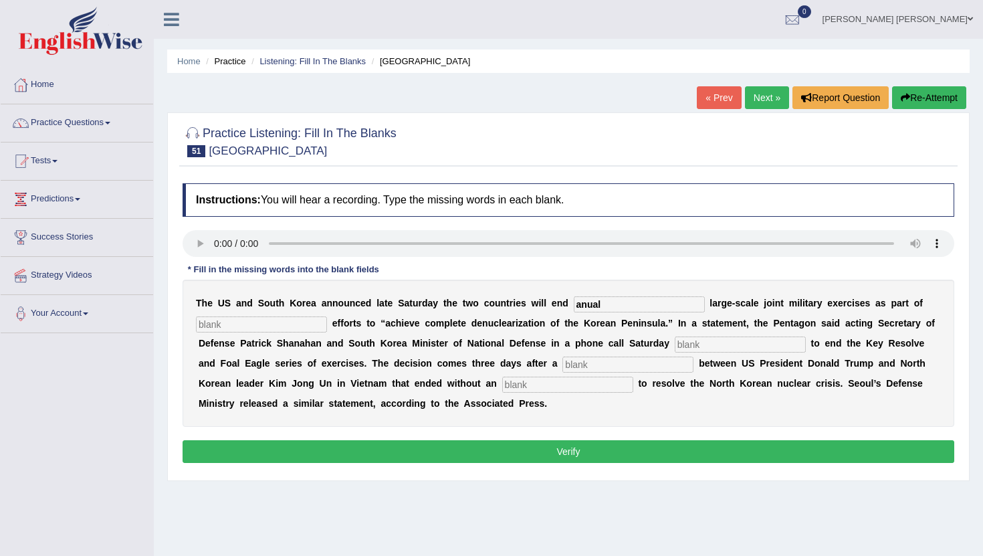
click at [222, 330] on input "text" at bounding box center [261, 324] width 131 height 16
type input "diplomatic"
click at [720, 348] on input "text" at bounding box center [740, 344] width 131 height 16
type input "decide"
click at [586, 365] on input "text" at bounding box center [628, 365] width 131 height 16
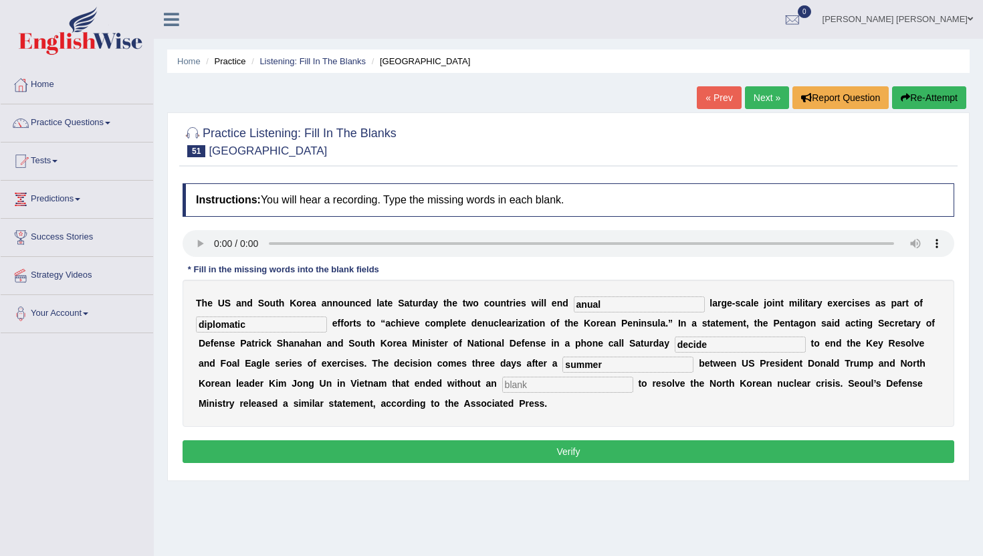
type input "summer"
click at [502, 385] on input "text" at bounding box center [567, 385] width 131 height 16
type input "agreament"
click at [485, 455] on button "Verify" at bounding box center [569, 451] width 772 height 23
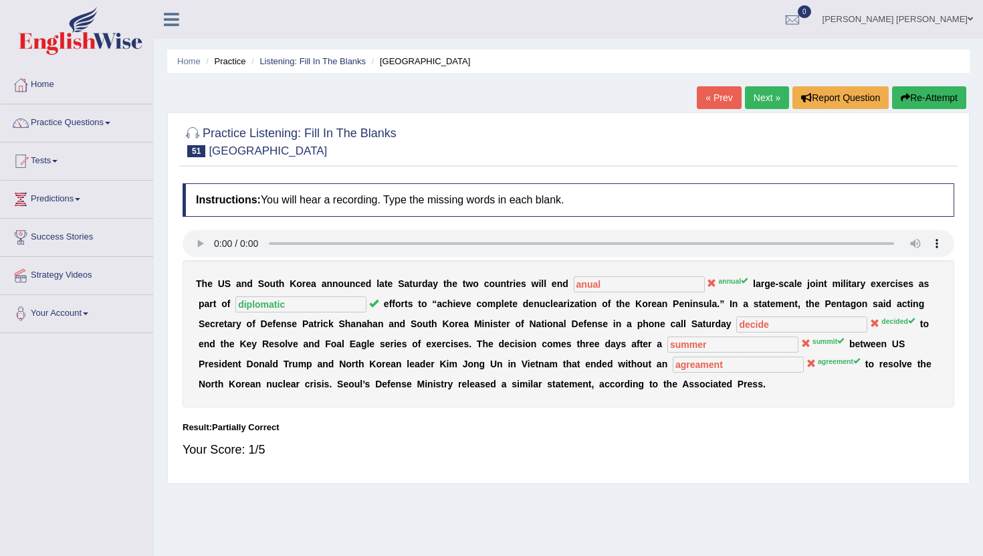
click at [762, 97] on link "Next »" at bounding box center [767, 97] width 44 height 23
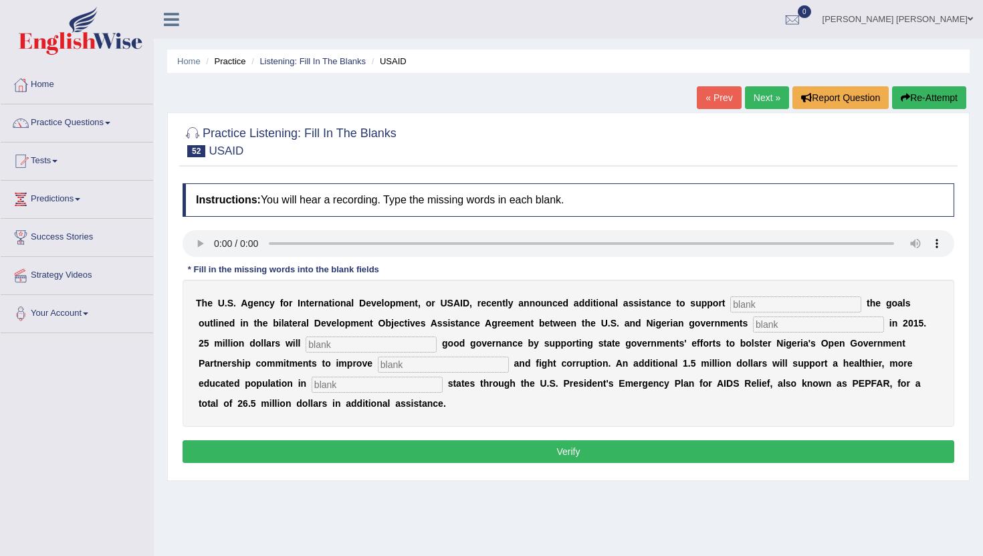
click at [771, 308] on input "text" at bounding box center [795, 304] width 131 height 16
click at [771, 304] on input "text" at bounding box center [795, 304] width 131 height 16
type input "achiving"
click at [753, 320] on input "text" at bounding box center [818, 324] width 131 height 16
type input "saind"
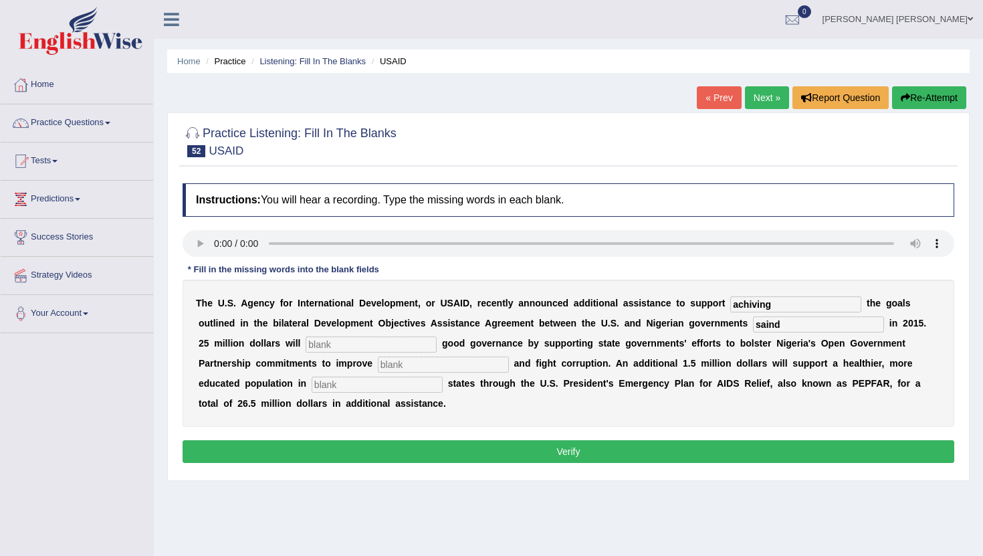
click at [306, 342] on input "text" at bounding box center [371, 344] width 131 height 16
type input "straing"
click at [378, 365] on input "text" at bounding box center [443, 365] width 131 height 16
type input "transparance"
click at [312, 387] on input "text" at bounding box center [377, 385] width 131 height 16
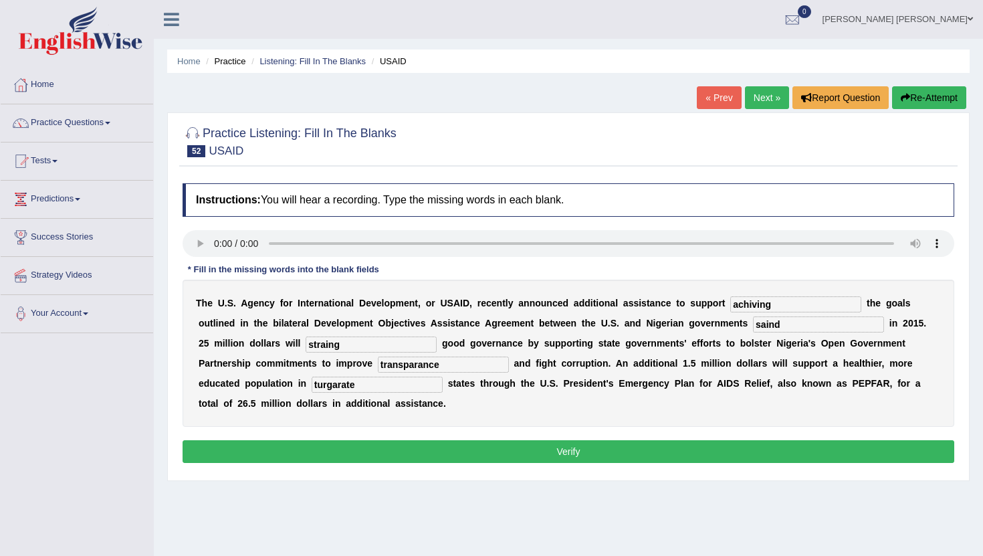
type input "turgarate"
click at [564, 454] on button "Verify" at bounding box center [569, 451] width 772 height 23
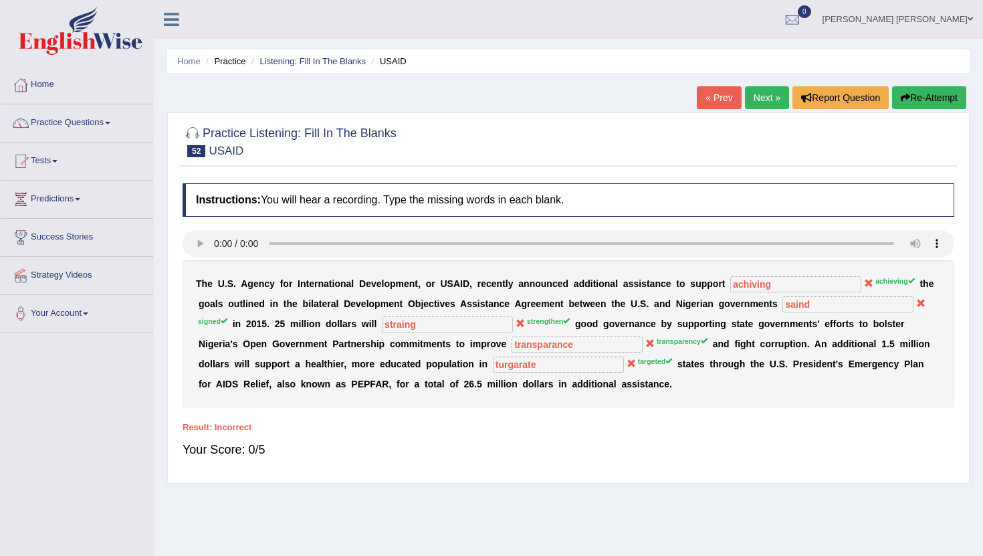
click at [758, 98] on link "Next »" at bounding box center [767, 97] width 44 height 23
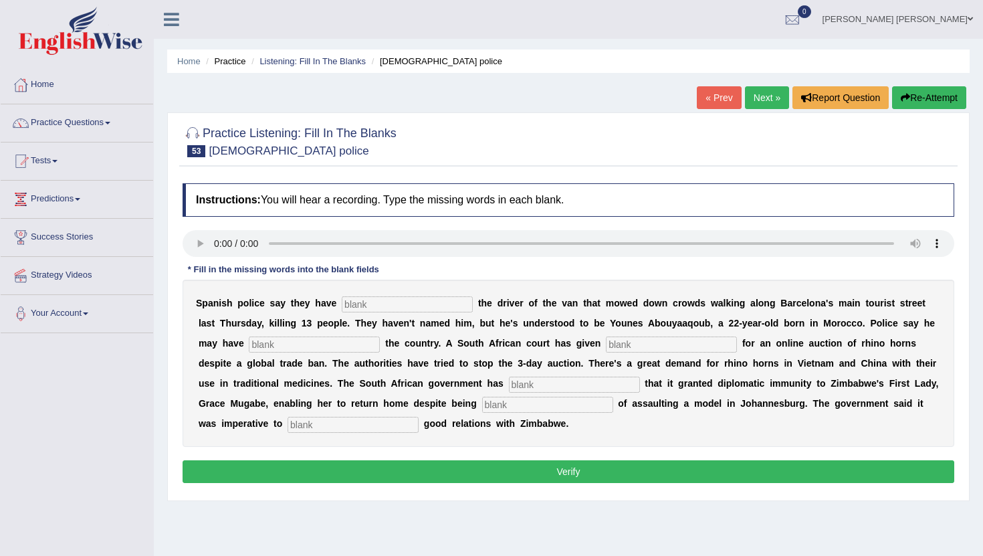
click at [357, 306] on input "text" at bounding box center [407, 304] width 131 height 16
click at [357, 304] on input "text" at bounding box center [407, 304] width 131 height 16
type input "identifique"
click at [271, 350] on input "text" at bounding box center [314, 344] width 131 height 16
click at [268, 345] on input "text" at bounding box center [314, 344] width 131 height 16
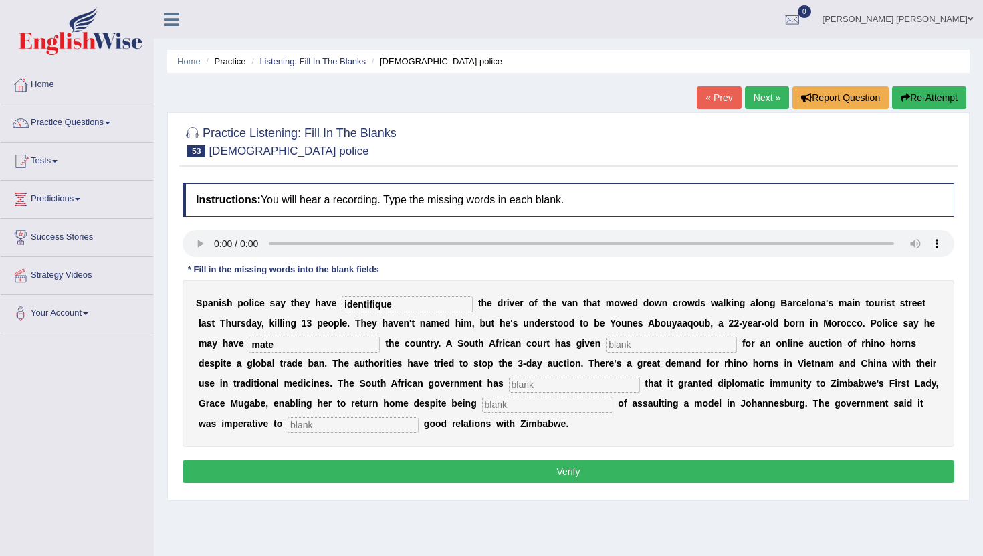
type input "mate"
click at [606, 342] on input "text" at bounding box center [671, 344] width 131 height 16
type input "information"
click at [509, 389] on input "text" at bounding box center [574, 385] width 131 height 16
click at [509, 385] on input "text" at bounding box center [574, 385] width 131 height 16
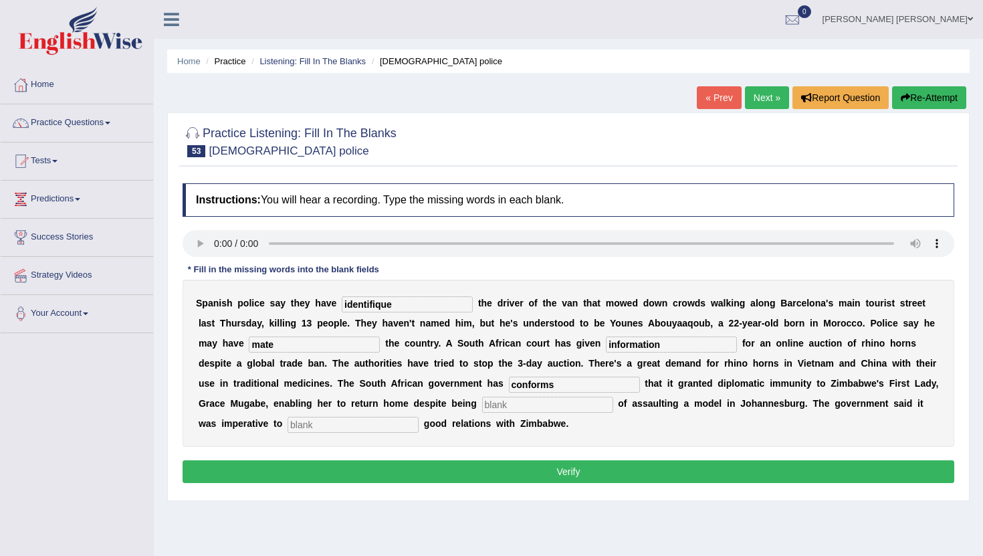
type input "conforms"
click at [482, 409] on input "text" at bounding box center [547, 405] width 131 height 16
type input "cuite"
click at [288, 429] on input "text" at bounding box center [353, 425] width 131 height 16
type input "mantain"
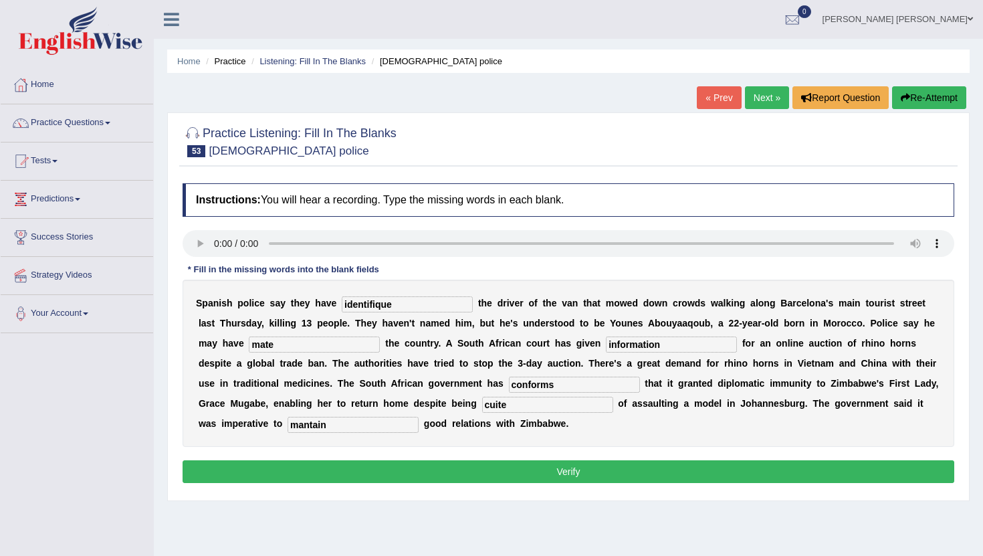
click at [309, 472] on button "Verify" at bounding box center [569, 471] width 772 height 23
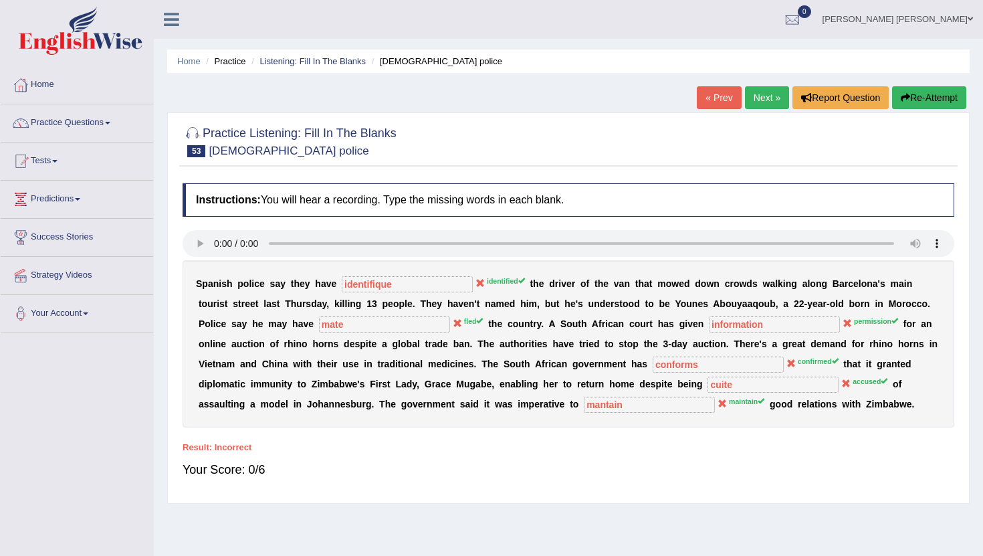
click at [756, 107] on link "Next »" at bounding box center [767, 97] width 44 height 23
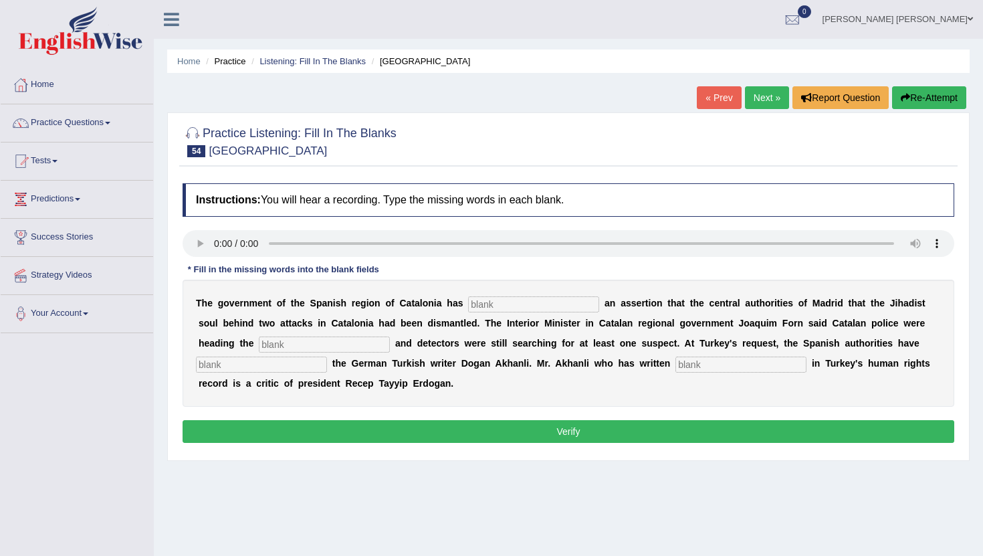
click at [500, 437] on button "Verify" at bounding box center [569, 431] width 772 height 23
click at [494, 308] on input "text" at bounding box center [533, 304] width 131 height 16
type input "contradicr"
click at [293, 348] on input "text" at bounding box center [324, 344] width 131 height 16
click at [295, 344] on input "text" at bounding box center [324, 344] width 131 height 16
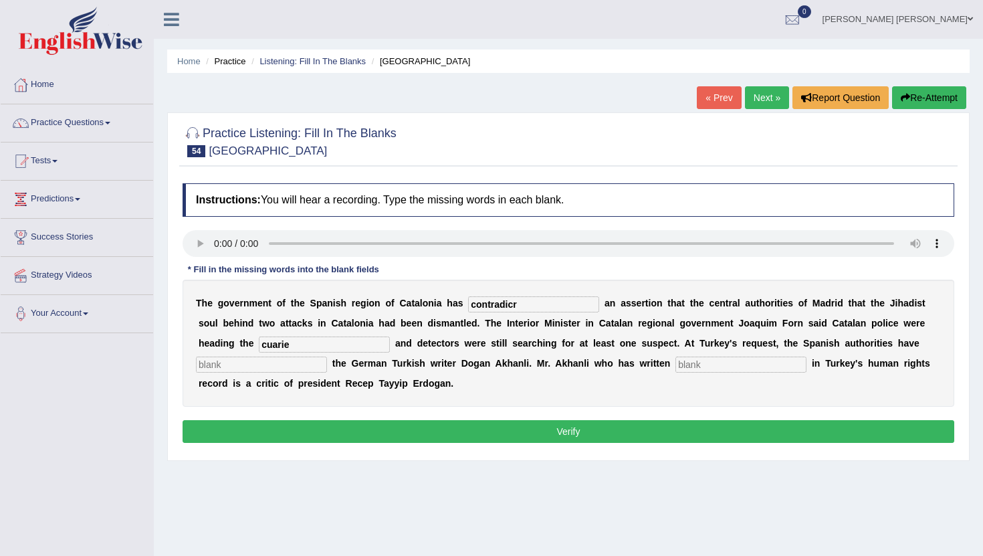
type input "cuarie"
click at [211, 367] on input "text" at bounding box center [261, 365] width 131 height 16
type input "arreste"
click at [687, 368] on input "text" at bounding box center [741, 365] width 131 height 16
click at [676, 367] on input "text" at bounding box center [741, 365] width 131 height 16
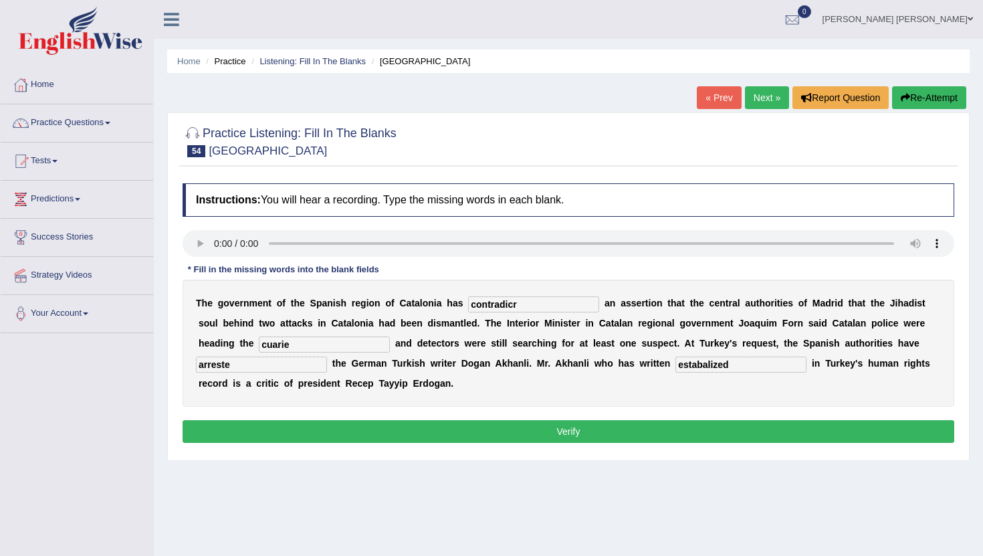
type input "estabalized"
click at [519, 306] on input "contradicr" at bounding box center [533, 304] width 131 height 16
type input "contradiction"
click at [338, 419] on div "Instructions: You will hear a recording. Type the missing words in each blank. …" at bounding box center [568, 315] width 779 height 277
click at [338, 429] on button "Verify" at bounding box center [569, 431] width 772 height 23
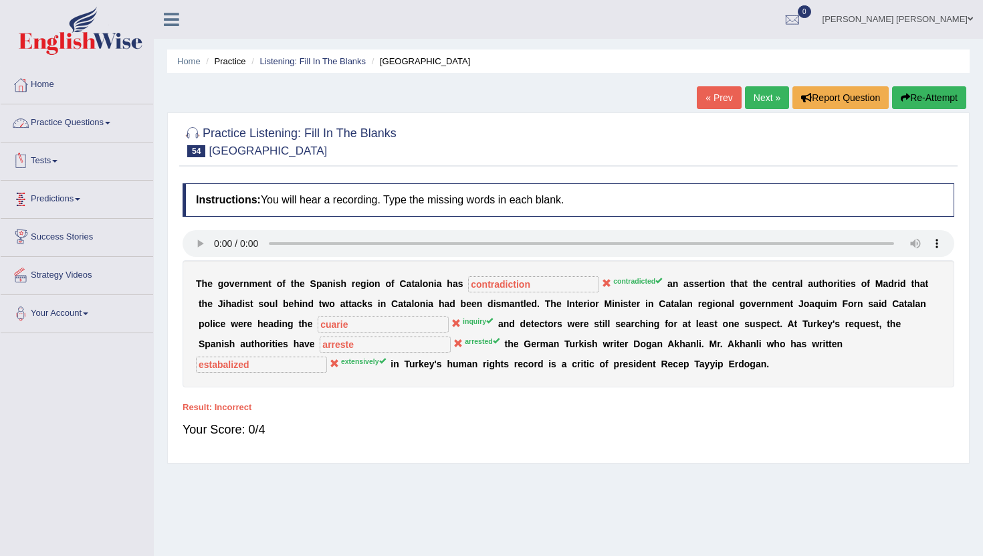
click at [98, 124] on link "Practice Questions" at bounding box center [77, 120] width 153 height 33
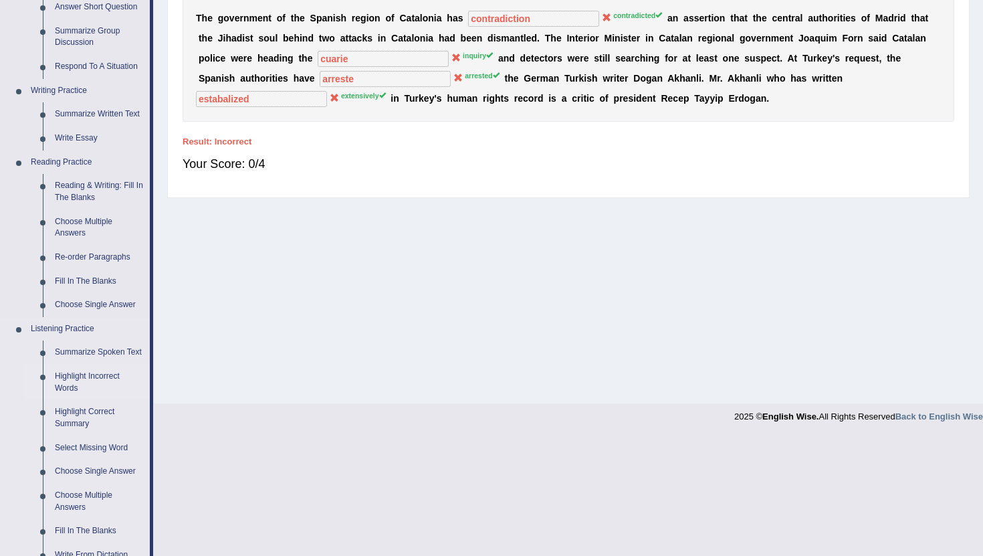
scroll to position [267, 0]
click at [80, 391] on link "Highlight Incorrect Words" at bounding box center [99, 380] width 101 height 35
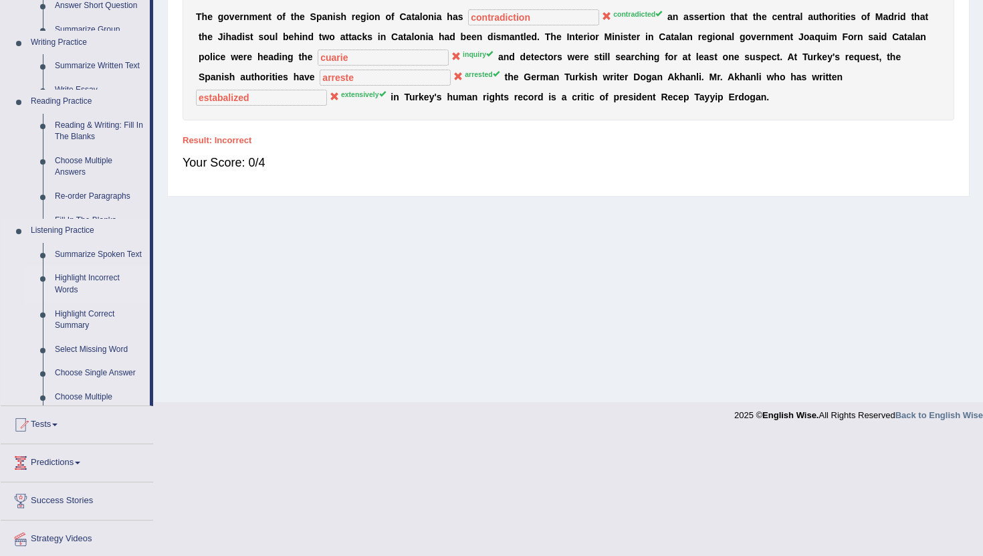
scroll to position [146, 0]
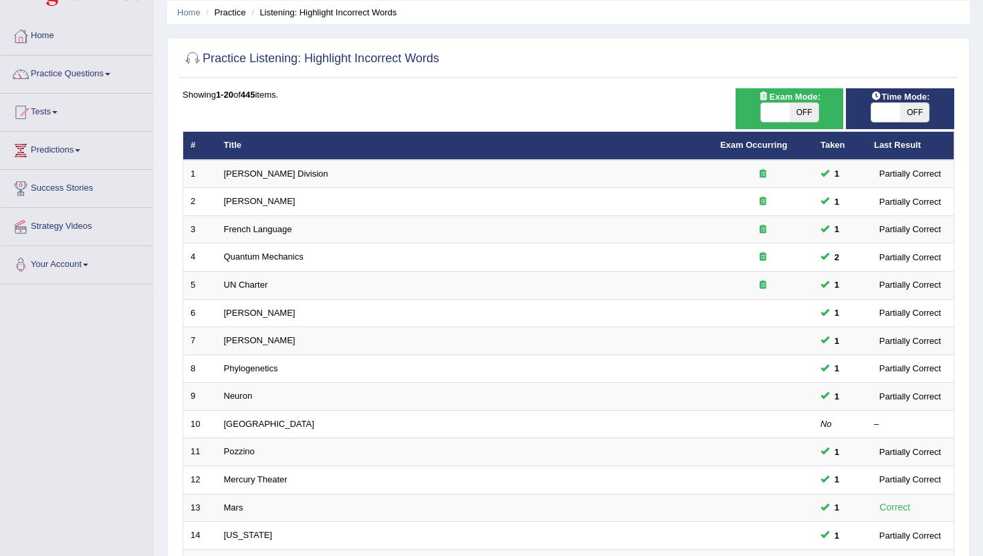
scroll to position [62, 0]
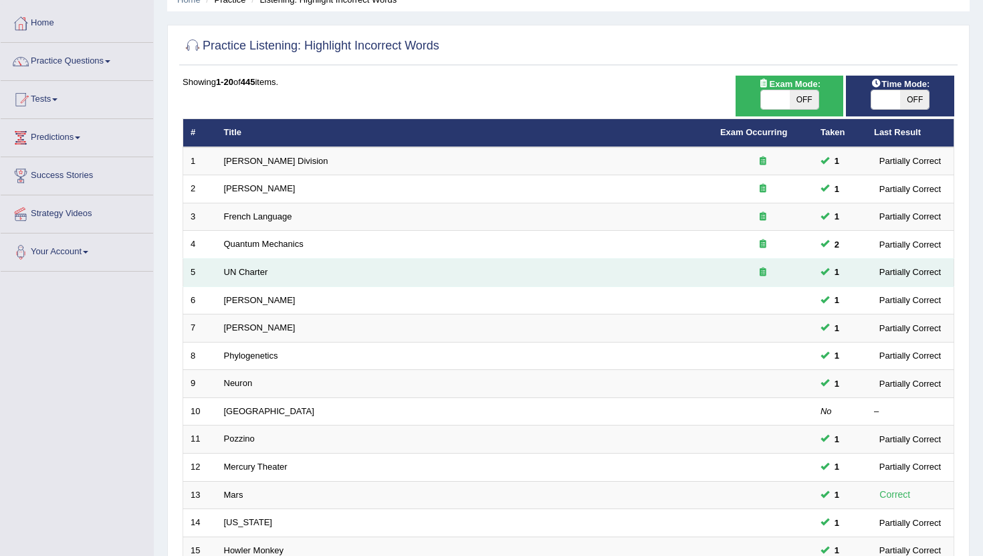
click at [237, 280] on td "UN Charter" at bounding box center [465, 273] width 496 height 28
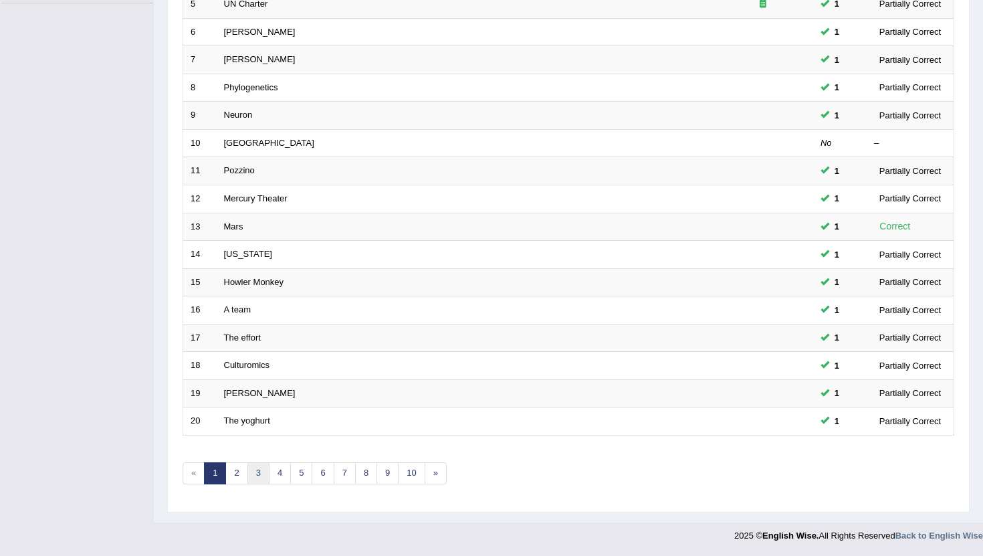
click at [256, 476] on link "3" at bounding box center [258, 473] width 22 height 22
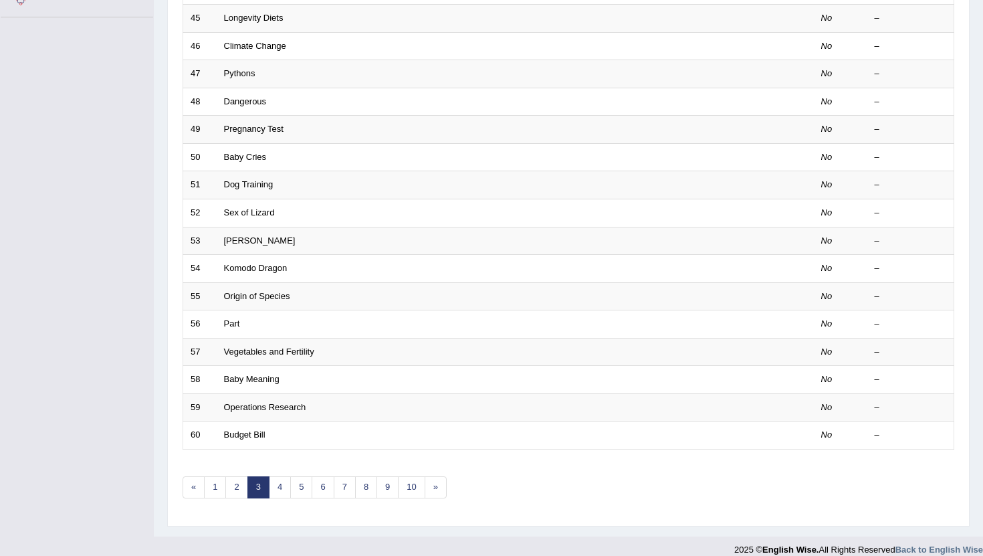
scroll to position [330, 0]
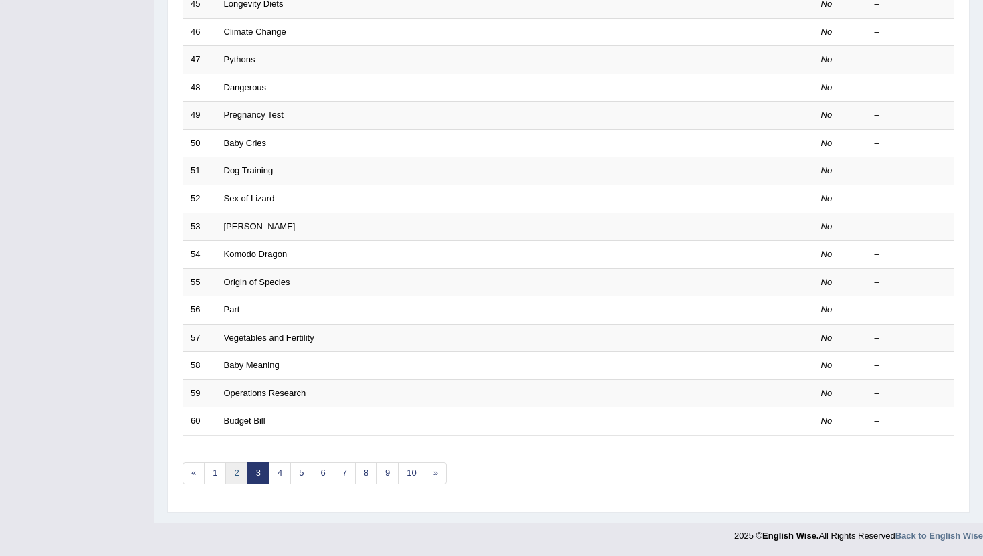
click at [228, 476] on link "2" at bounding box center [236, 473] width 22 height 22
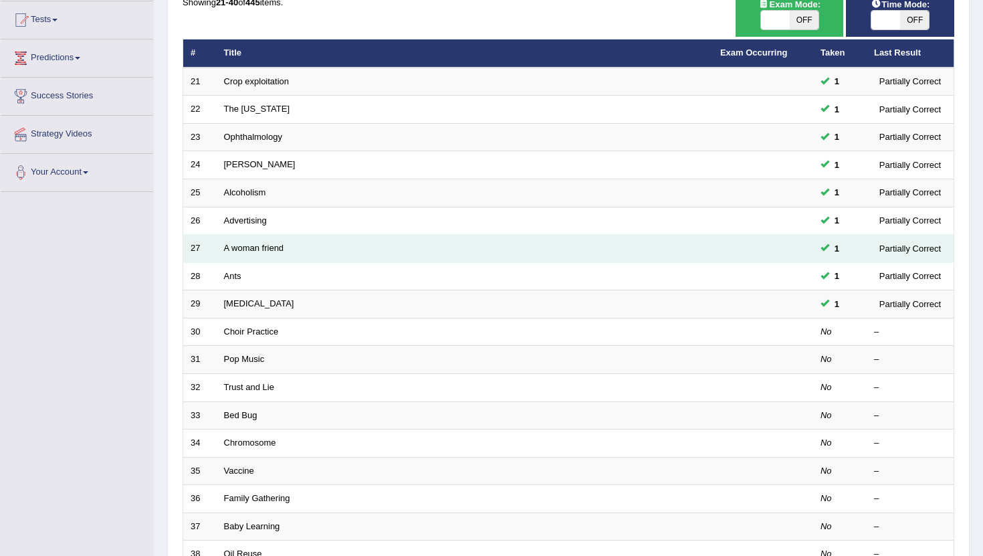
scroll to position [155, 0]
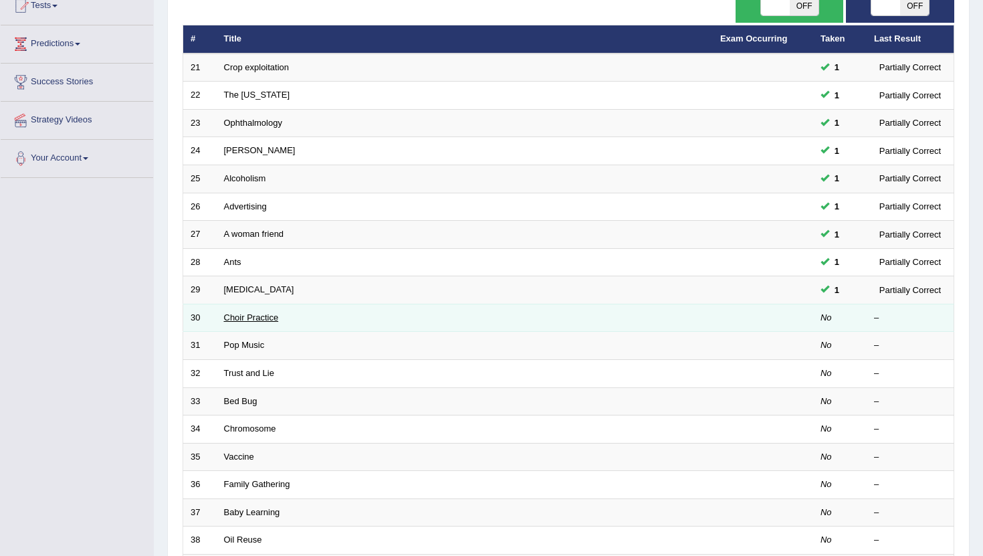
click at [254, 320] on link "Choir Practice" at bounding box center [251, 317] width 55 height 10
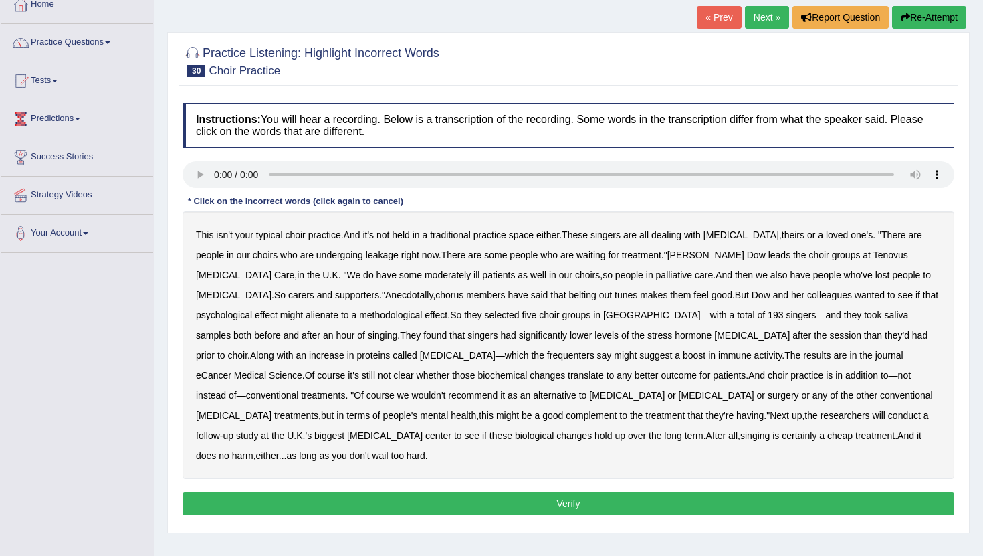
scroll to position [82, 0]
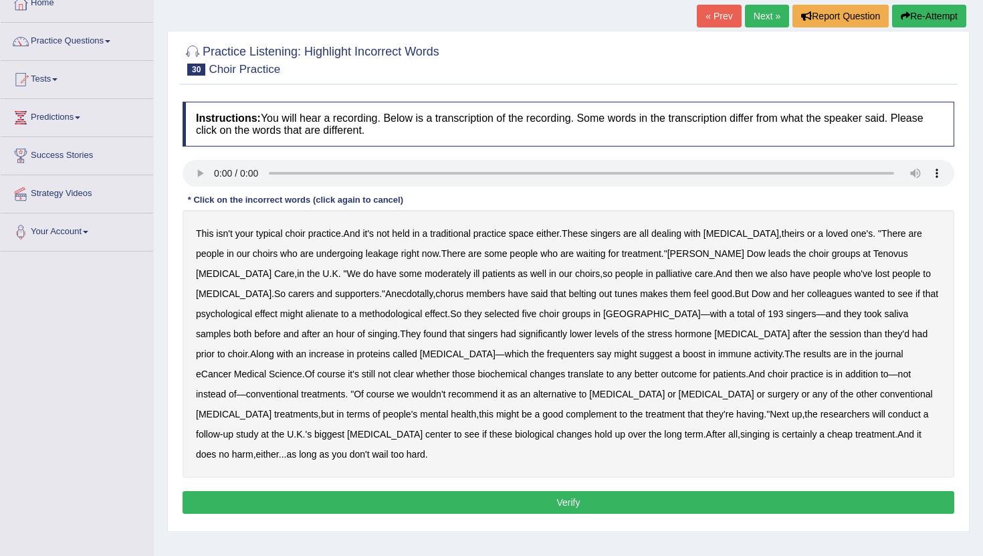
click at [297, 235] on b "choir" at bounding box center [295, 233] width 20 height 11
click at [552, 233] on b "either" at bounding box center [547, 233] width 23 height 11
click at [366, 255] on b "leakage" at bounding box center [382, 253] width 33 height 11
click at [425, 274] on b "moderately" at bounding box center [448, 273] width 46 height 11
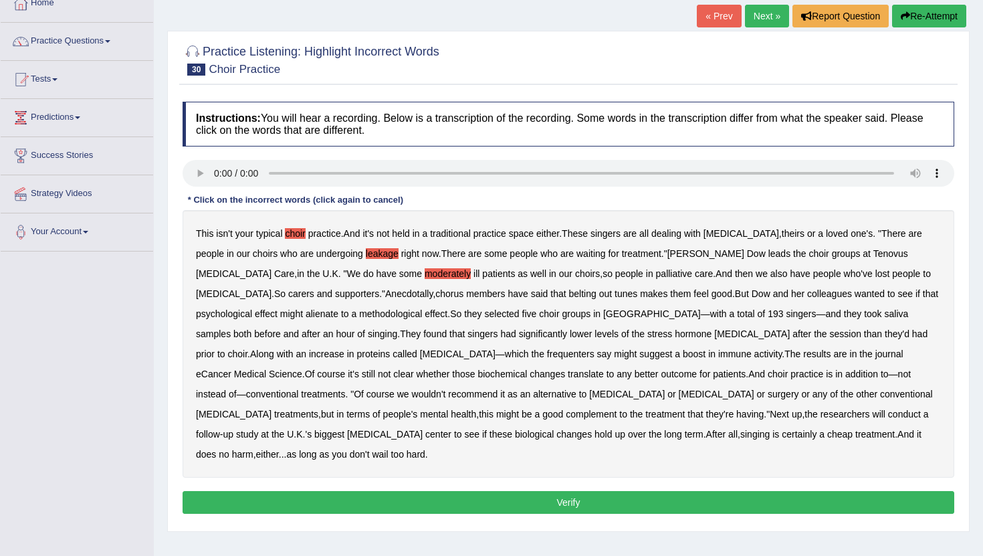
click at [306, 313] on b "alienate" at bounding box center [322, 313] width 33 height 11
click at [306, 315] on b "alienate" at bounding box center [322, 313] width 33 height 11
click at [359, 313] on b "methodological" at bounding box center [390, 313] width 63 height 11
click at [306, 314] on b "alienate" at bounding box center [322, 313] width 33 height 11
click at [247, 348] on b "choir" at bounding box center [237, 353] width 20 height 11
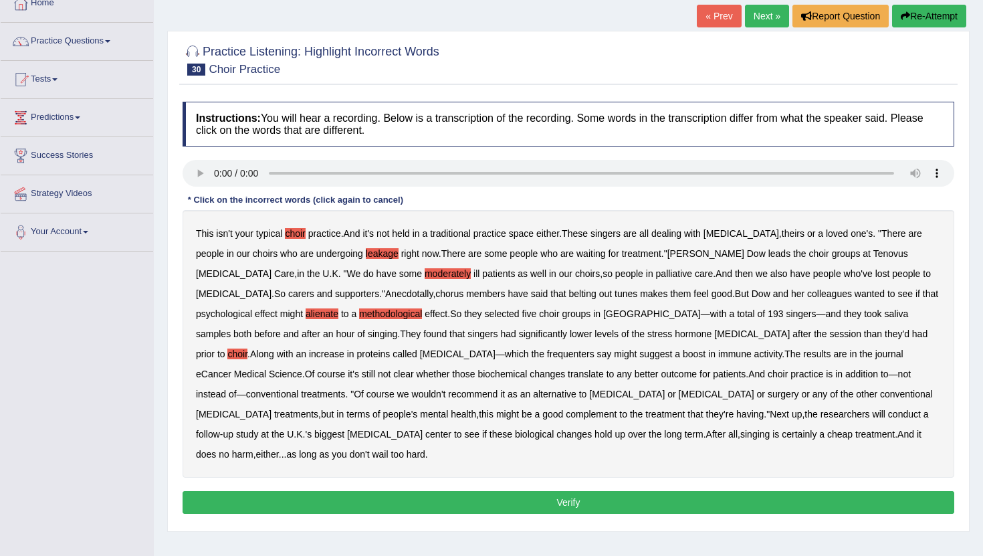
click at [247, 348] on b "choir" at bounding box center [237, 353] width 20 height 11
click at [427, 491] on button "Verify" at bounding box center [569, 502] width 772 height 23
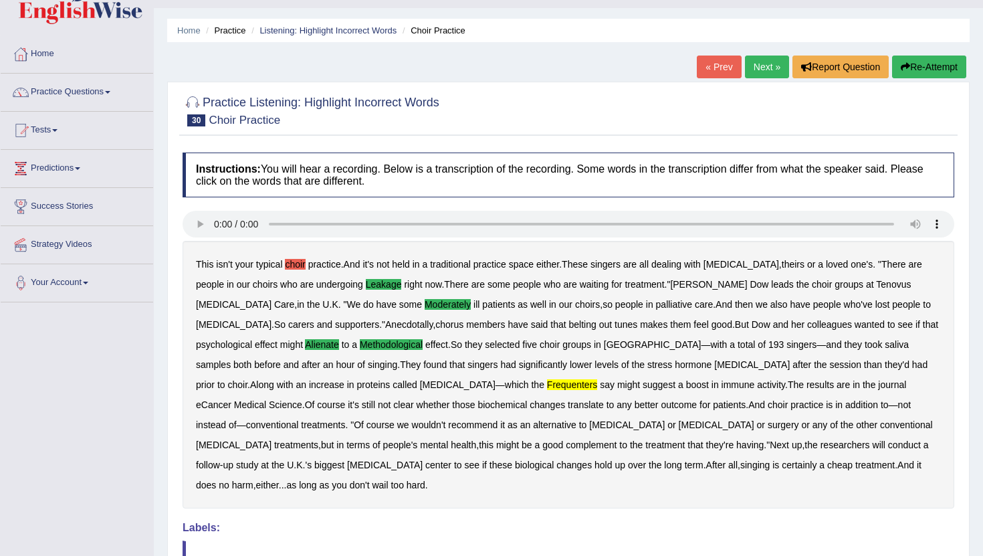
scroll to position [23, 0]
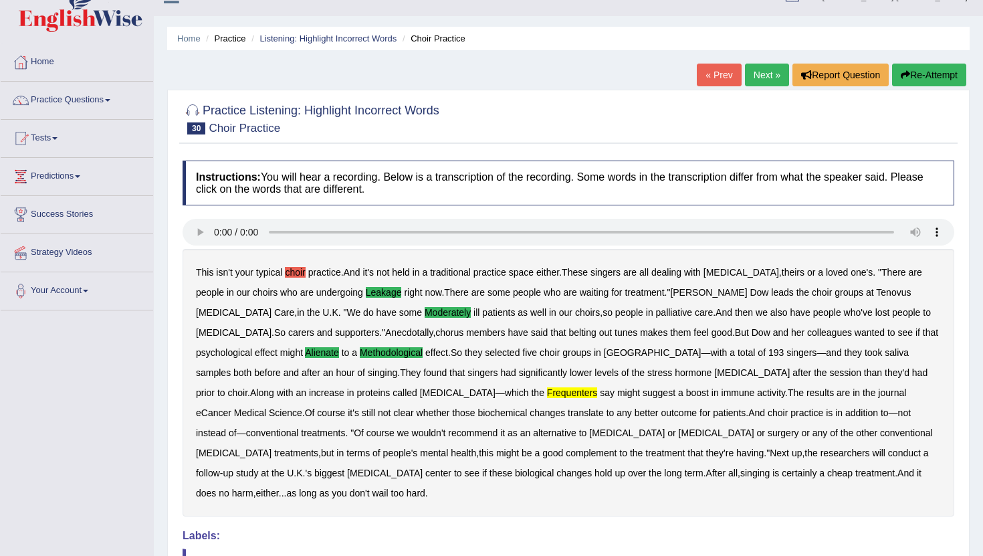
click at [752, 80] on link "Next »" at bounding box center [767, 75] width 44 height 23
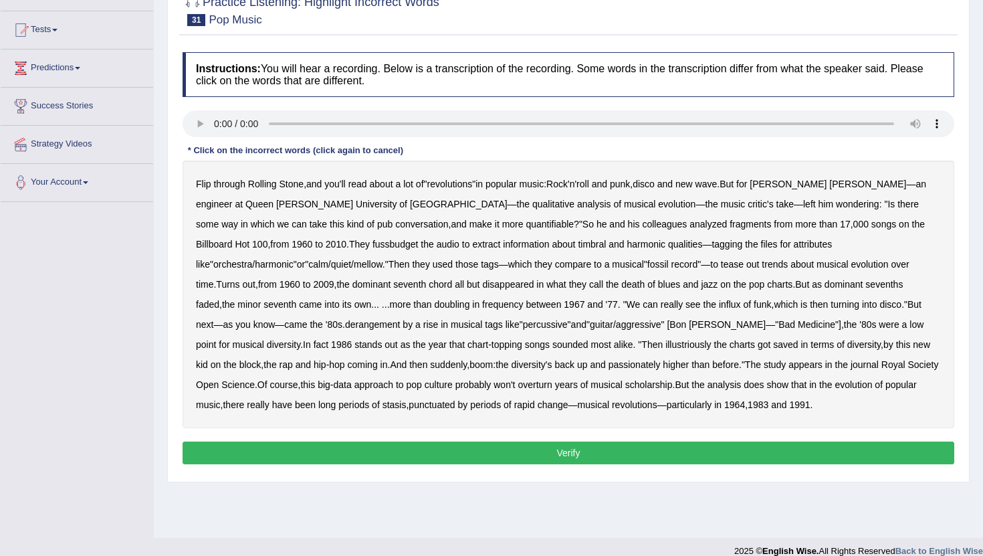
scroll to position [146, 0]
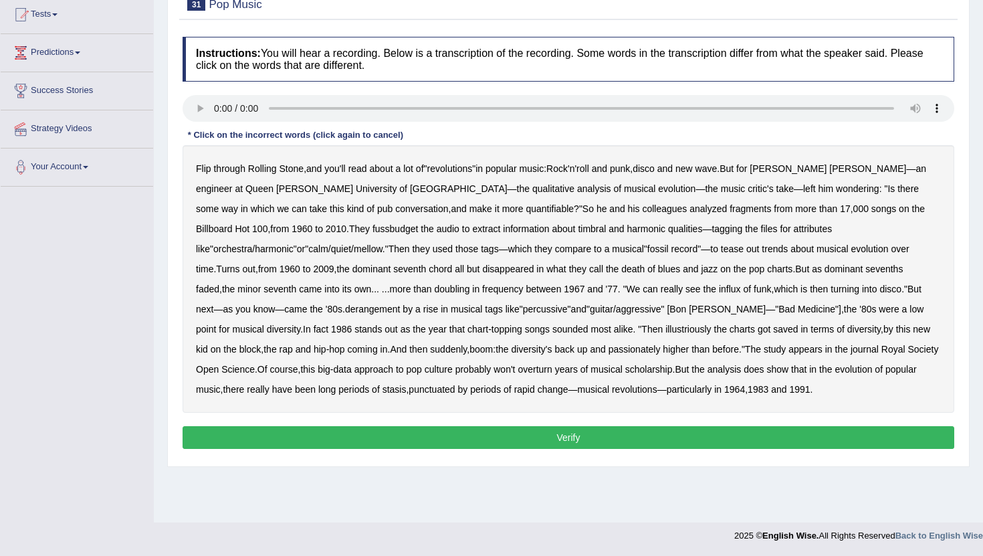
click at [373, 231] on b "fussbudget" at bounding box center [396, 228] width 46 height 11
click at [831, 290] on b "turning" at bounding box center [845, 289] width 29 height 11
click at [324, 431] on button "Verify" at bounding box center [569, 437] width 772 height 23
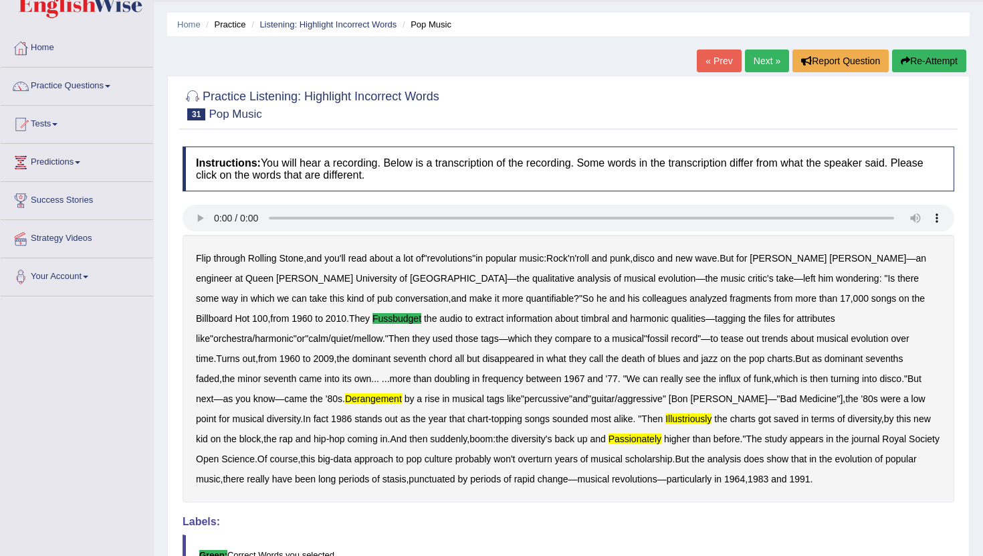
scroll to position [0, 0]
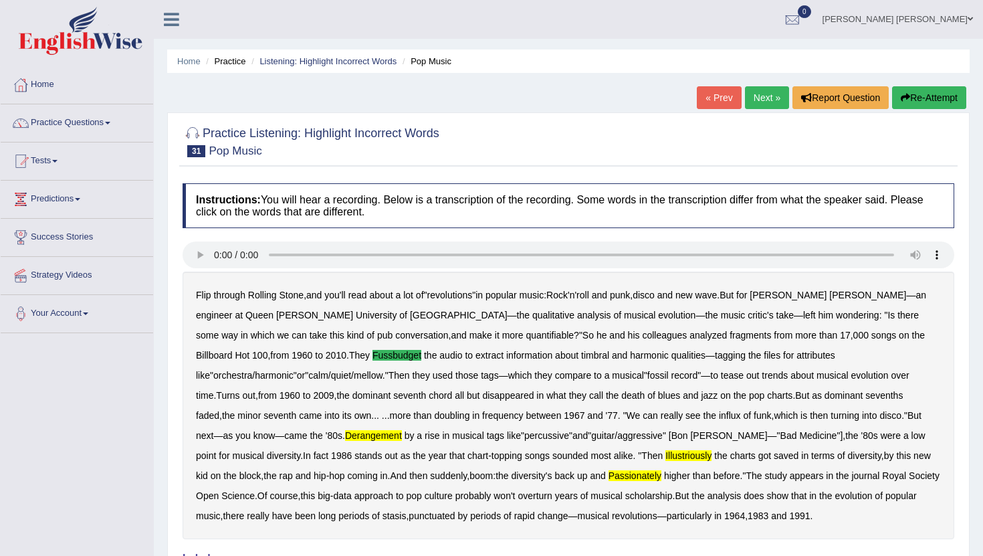
click at [760, 101] on link "Next »" at bounding box center [767, 97] width 44 height 23
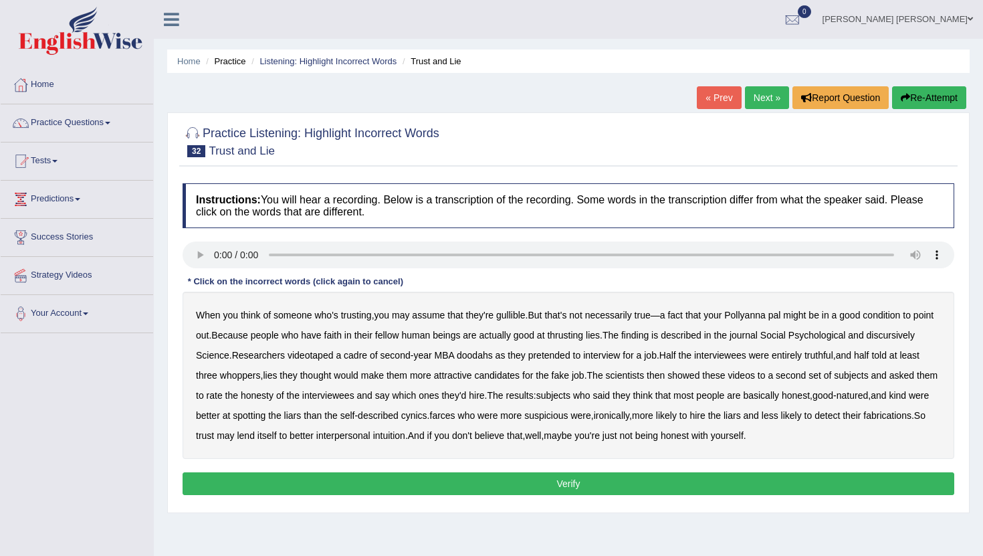
click at [891, 316] on b "condition" at bounding box center [881, 315] width 37 height 11
click at [867, 340] on b "discursively" at bounding box center [891, 335] width 48 height 11
click at [538, 490] on button "Verify" at bounding box center [569, 483] width 772 height 23
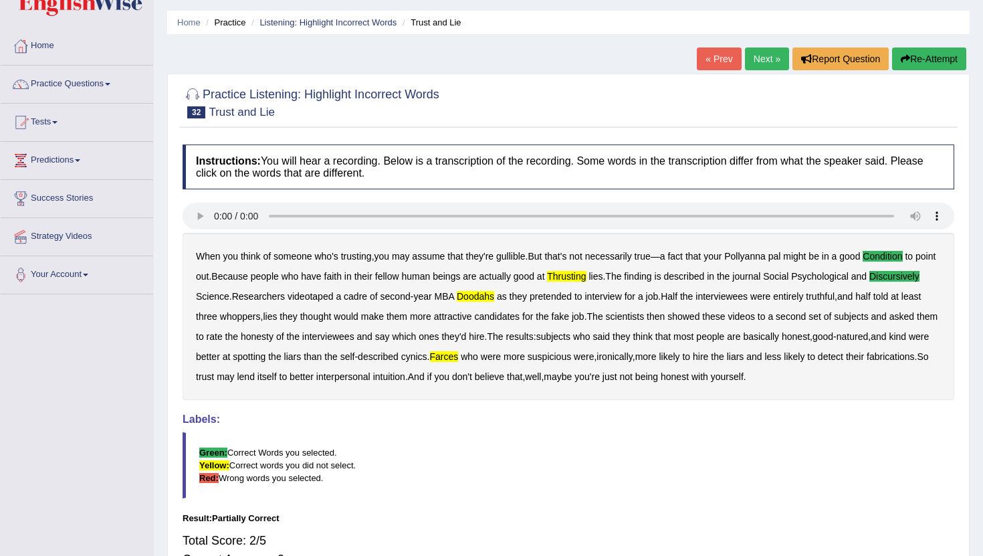
scroll to position [50, 0]
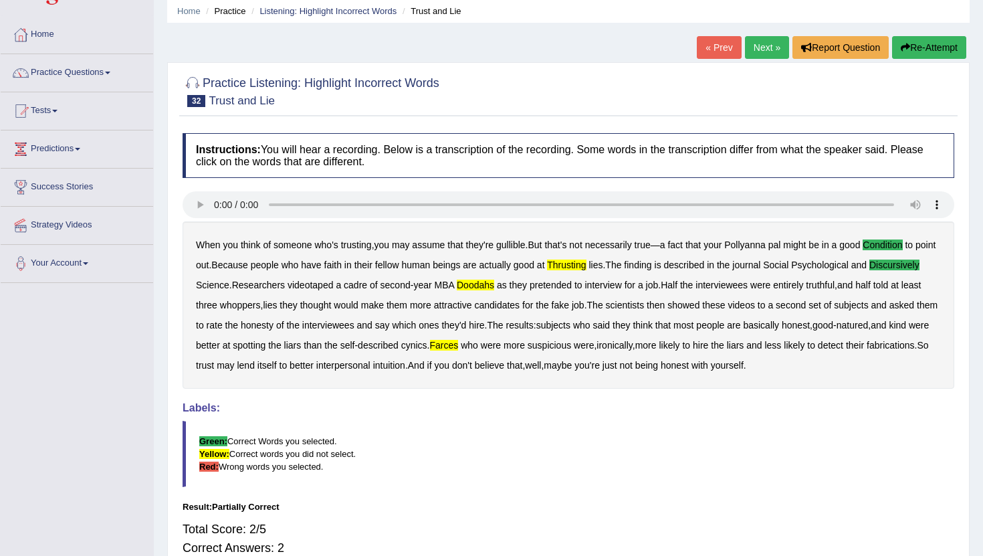
click at [763, 51] on link "Next »" at bounding box center [767, 47] width 44 height 23
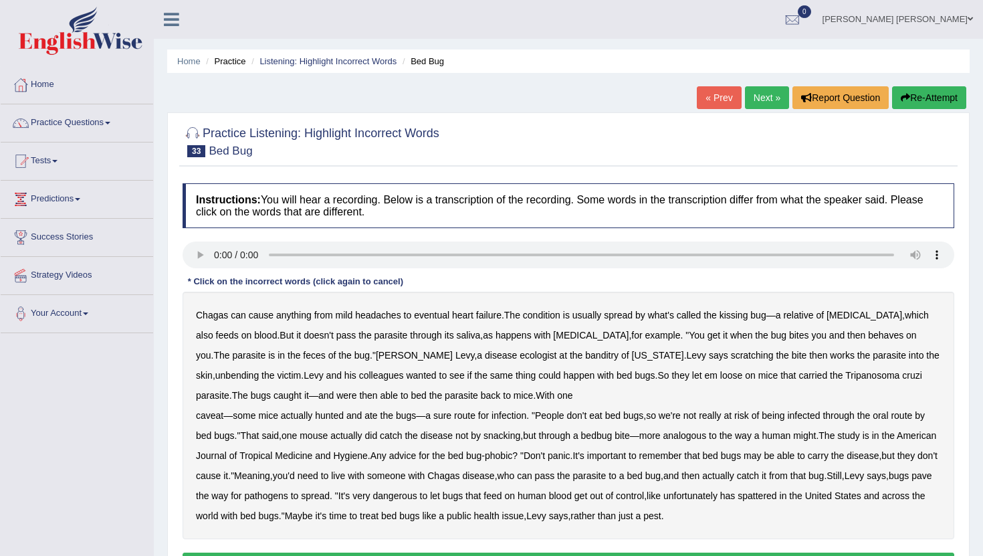
click at [664, 314] on b "what's" at bounding box center [661, 315] width 26 height 11
click at [868, 334] on b "behaves" at bounding box center [885, 335] width 35 height 11
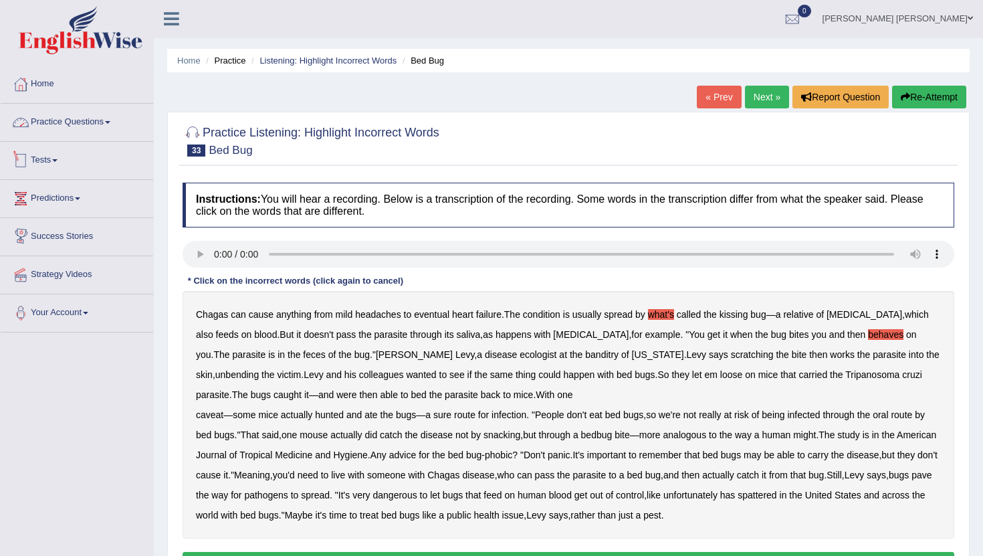
click at [72, 117] on link "Practice Questions" at bounding box center [77, 120] width 153 height 33
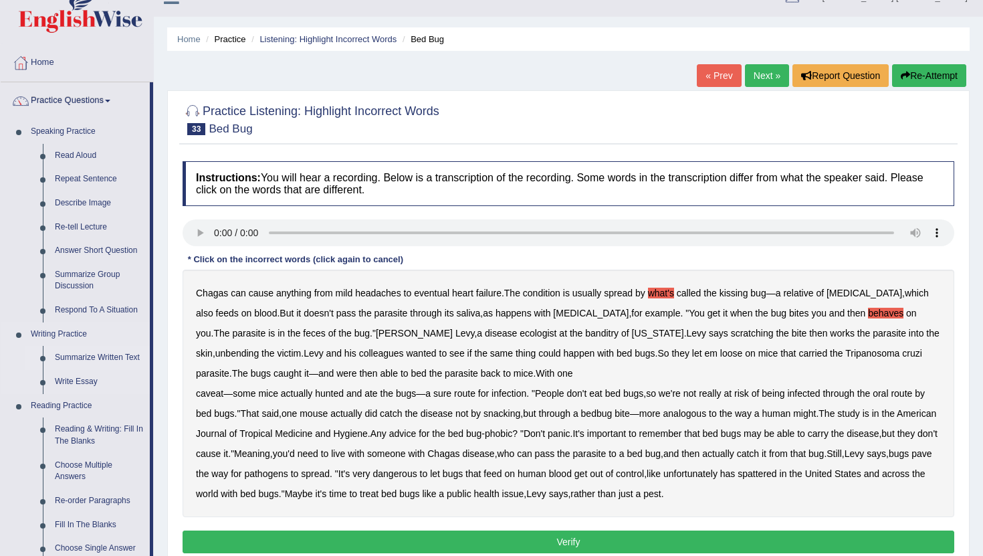
scroll to position [0, 0]
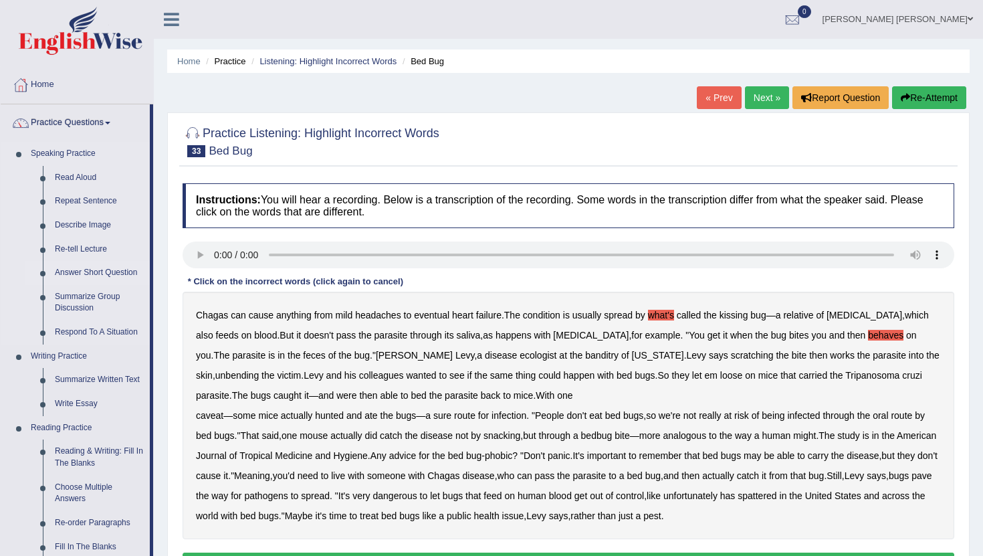
click at [95, 268] on link "Answer Short Question" at bounding box center [99, 273] width 101 height 24
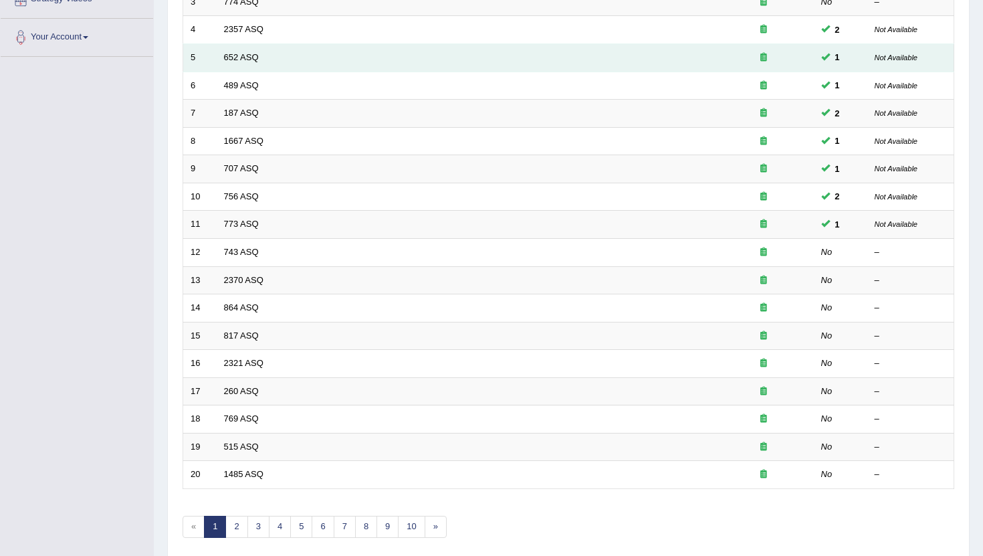
scroll to position [330, 0]
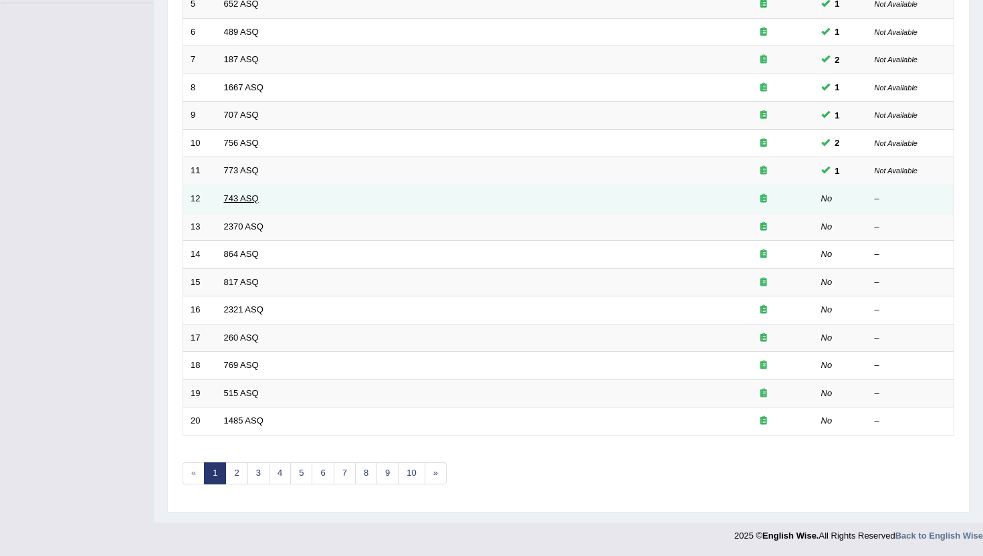
click at [238, 196] on link "743 ASQ" at bounding box center [241, 198] width 35 height 10
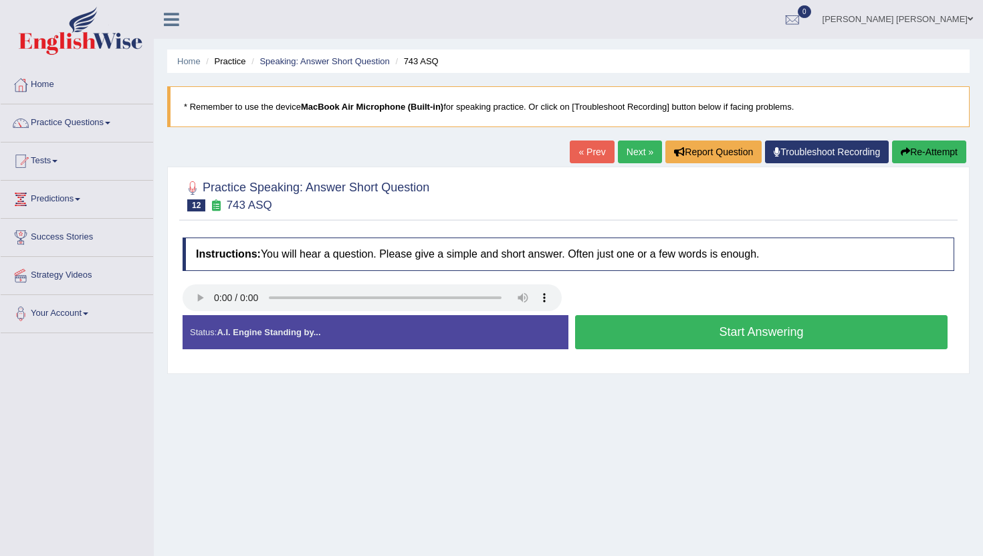
click at [660, 337] on button "Start Answering" at bounding box center [761, 332] width 373 height 34
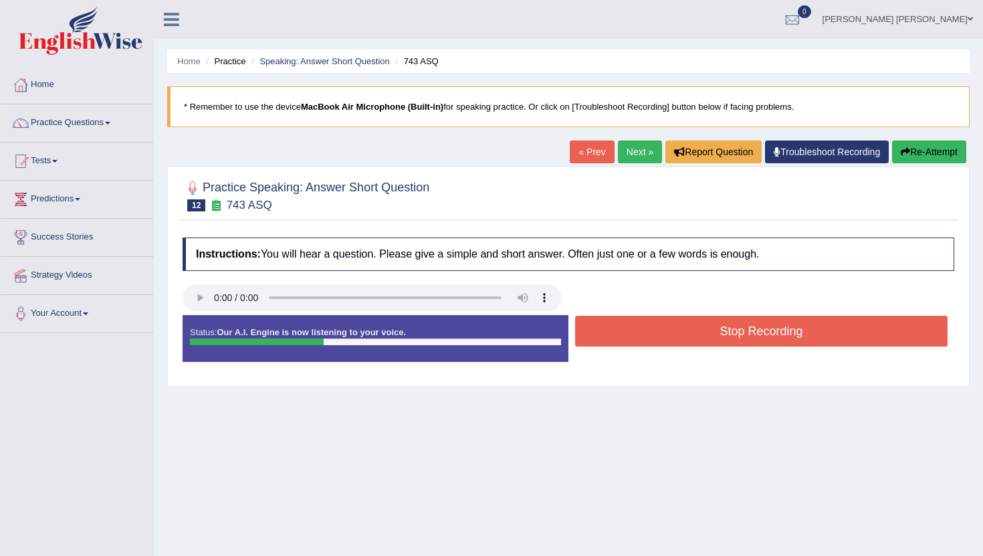
click at [656, 337] on button "Stop Recording" at bounding box center [761, 331] width 373 height 31
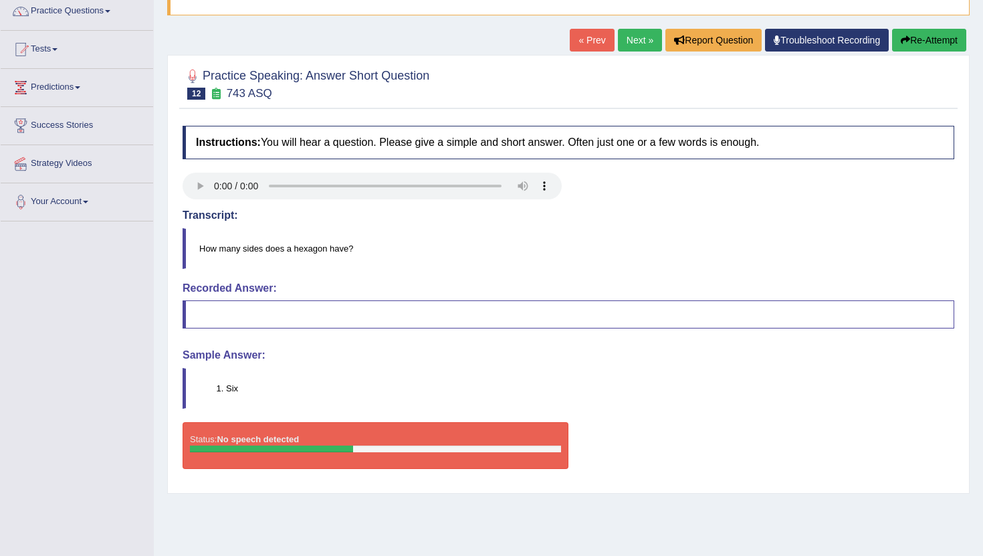
scroll to position [111, 0]
click at [934, 41] on button "Re-Attempt" at bounding box center [929, 40] width 74 height 23
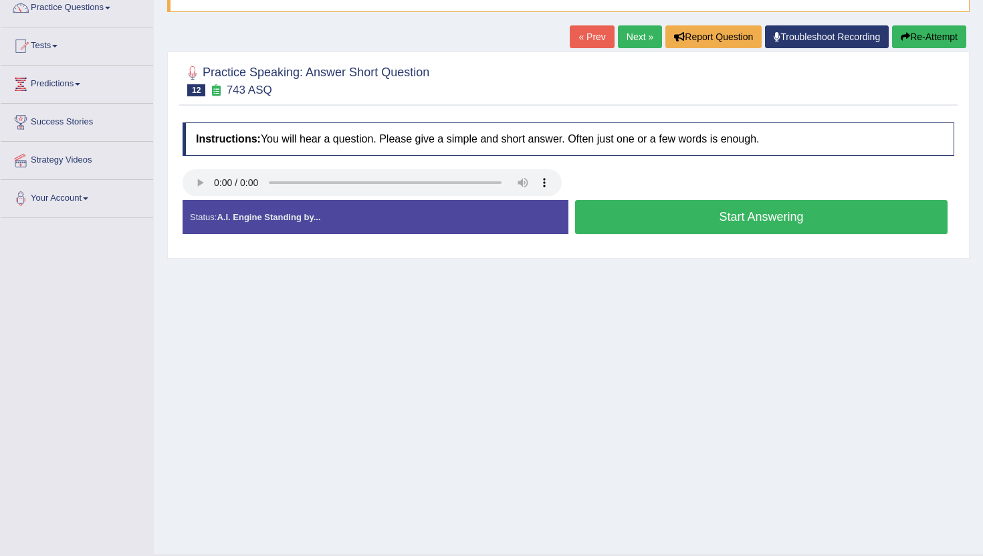
scroll to position [115, 0]
click at [716, 213] on button "Start Answering" at bounding box center [761, 217] width 373 height 34
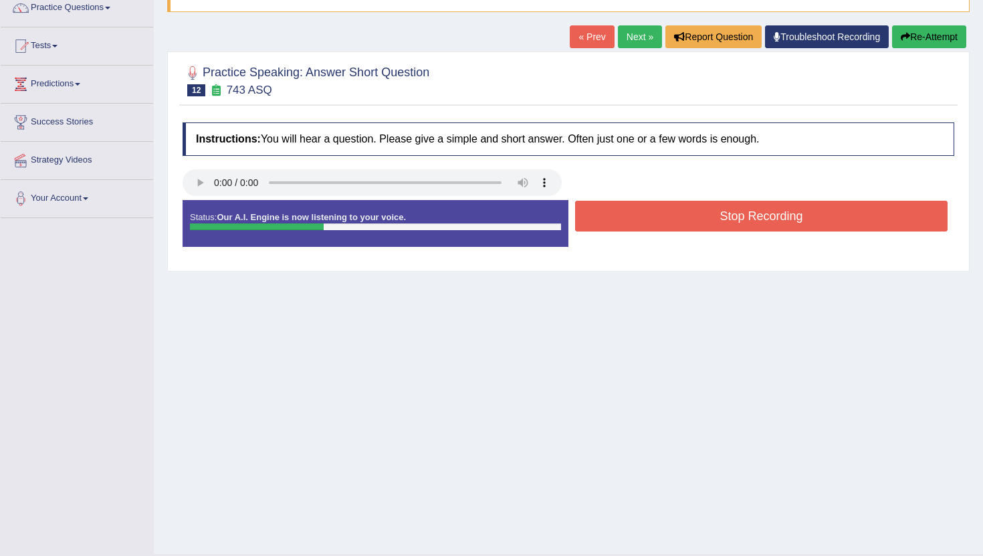
click at [716, 215] on button "Stop Recording" at bounding box center [761, 216] width 373 height 31
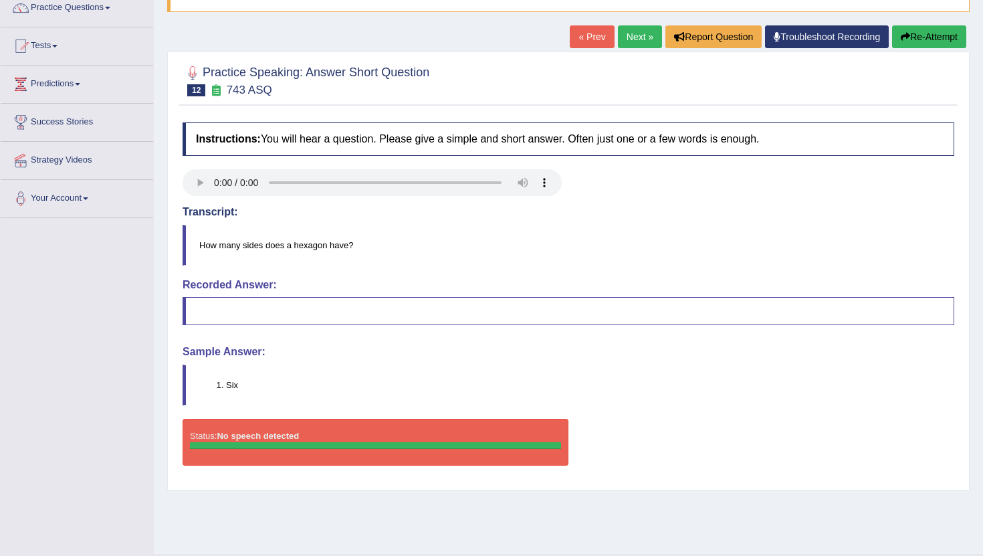
click at [627, 47] on link "Next »" at bounding box center [640, 36] width 44 height 23
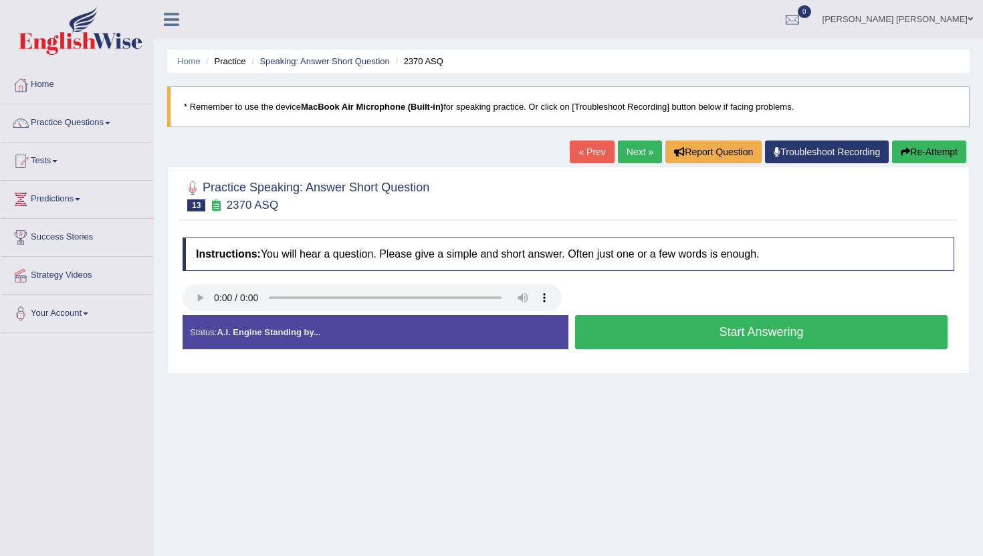
click at [620, 326] on button "Start Answering" at bounding box center [761, 332] width 373 height 34
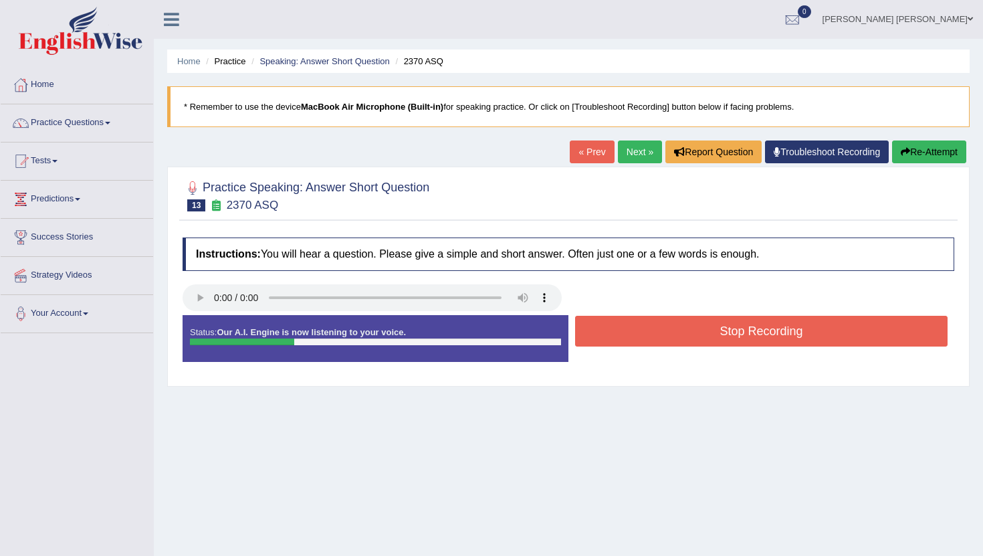
click at [620, 326] on button "Stop Recording" at bounding box center [761, 331] width 373 height 31
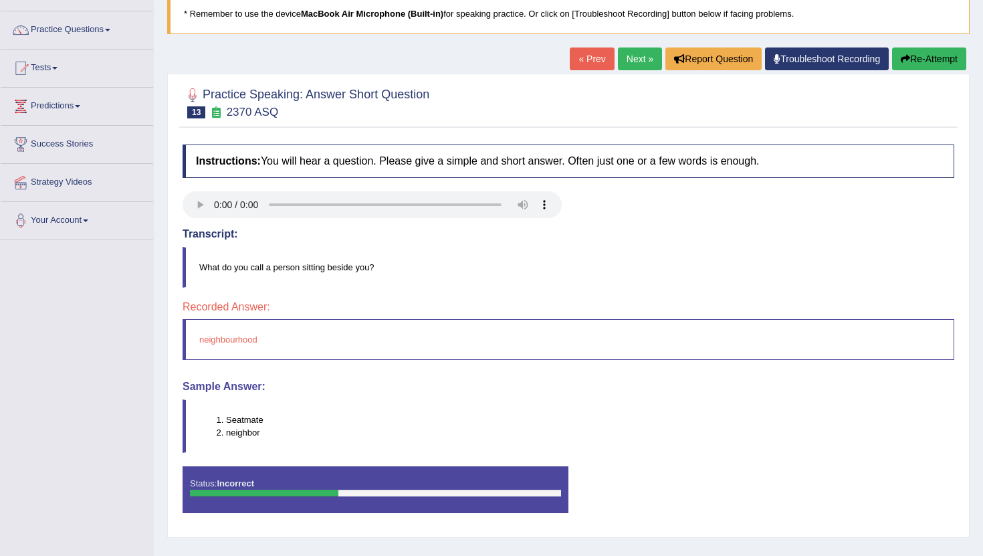
scroll to position [96, 0]
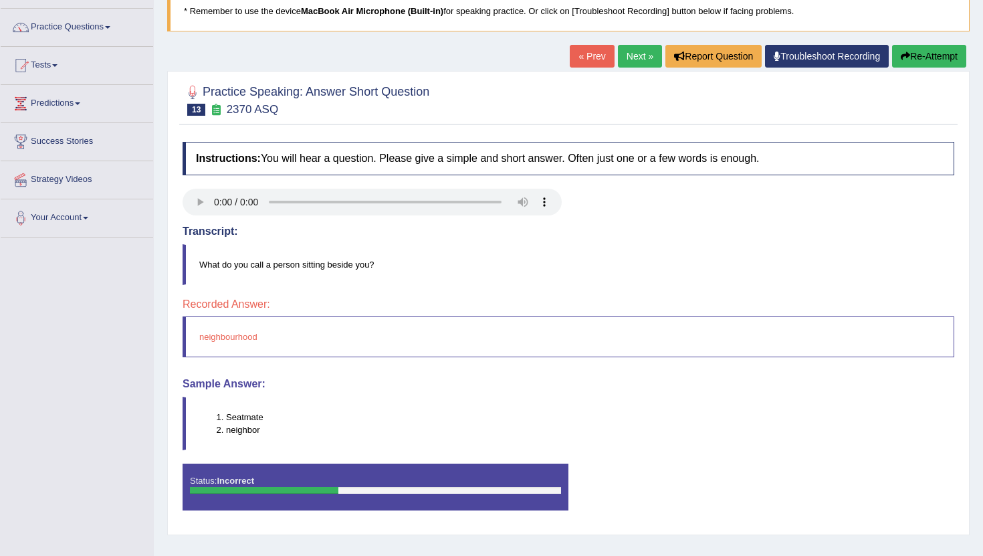
click at [629, 57] on link "Next »" at bounding box center [640, 56] width 44 height 23
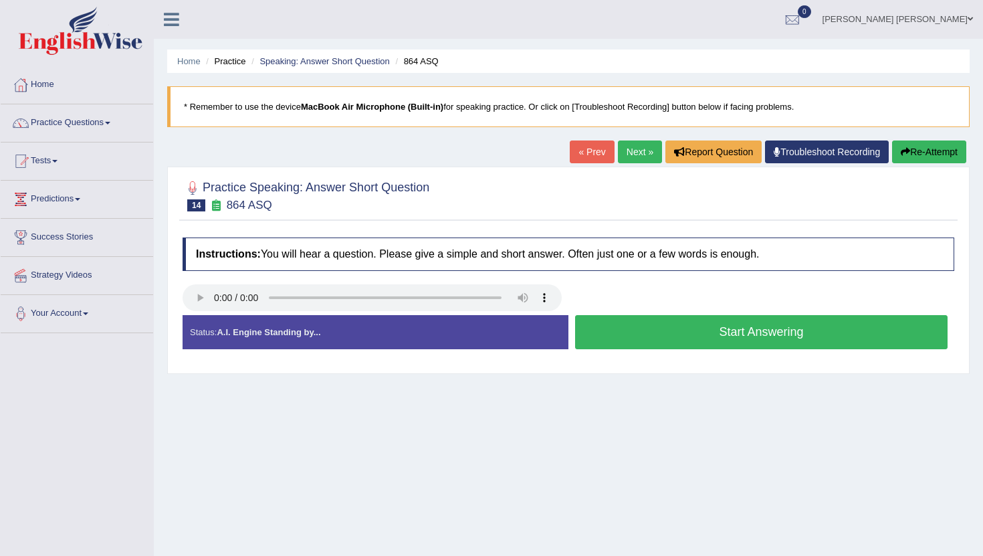
click at [649, 329] on button "Start Answering" at bounding box center [761, 332] width 373 height 34
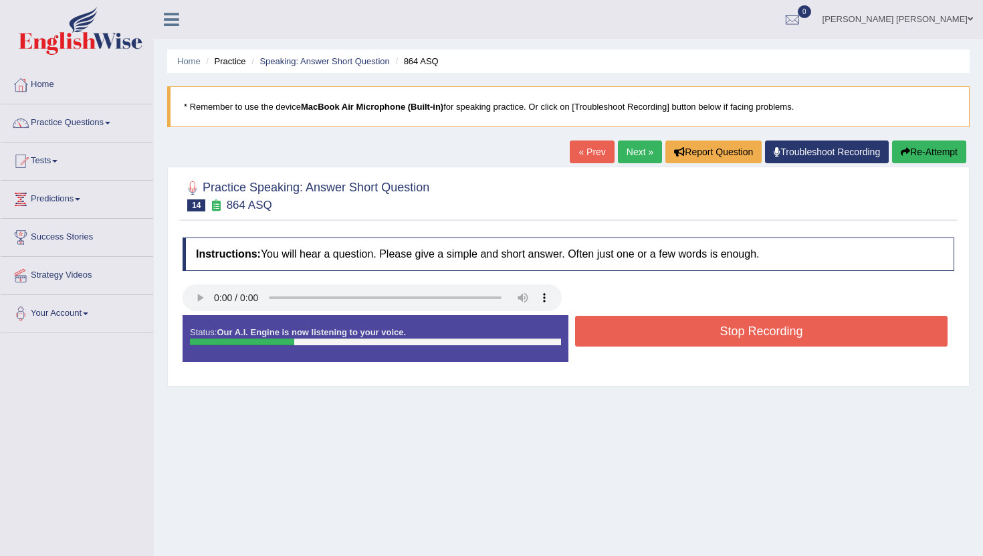
click at [649, 329] on button "Stop Recording" at bounding box center [761, 331] width 373 height 31
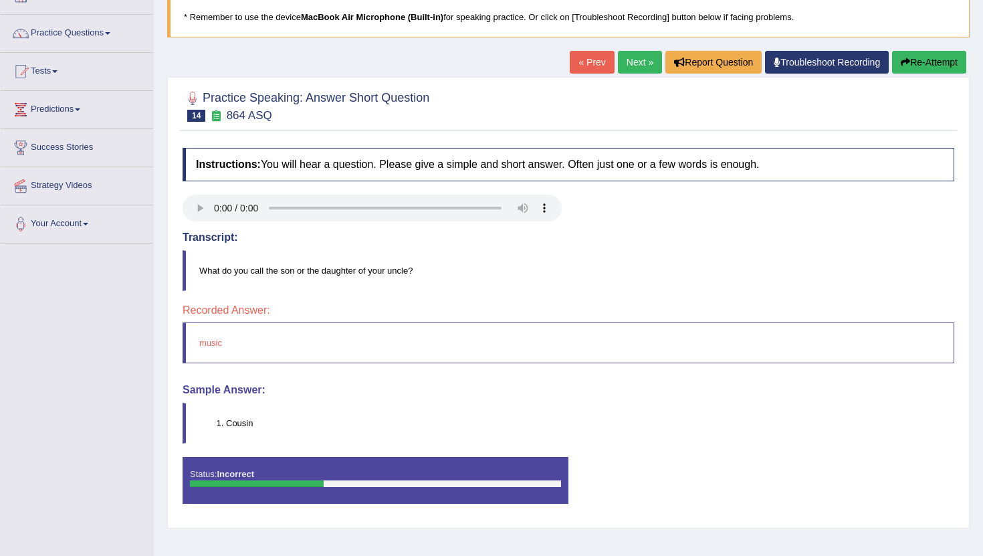
scroll to position [73, 0]
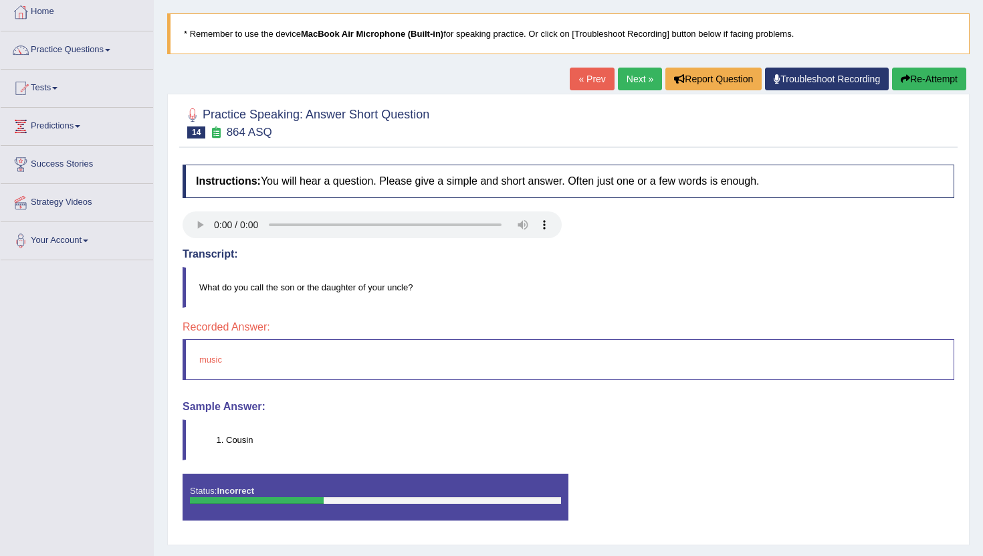
click at [625, 76] on link "Next »" at bounding box center [640, 79] width 44 height 23
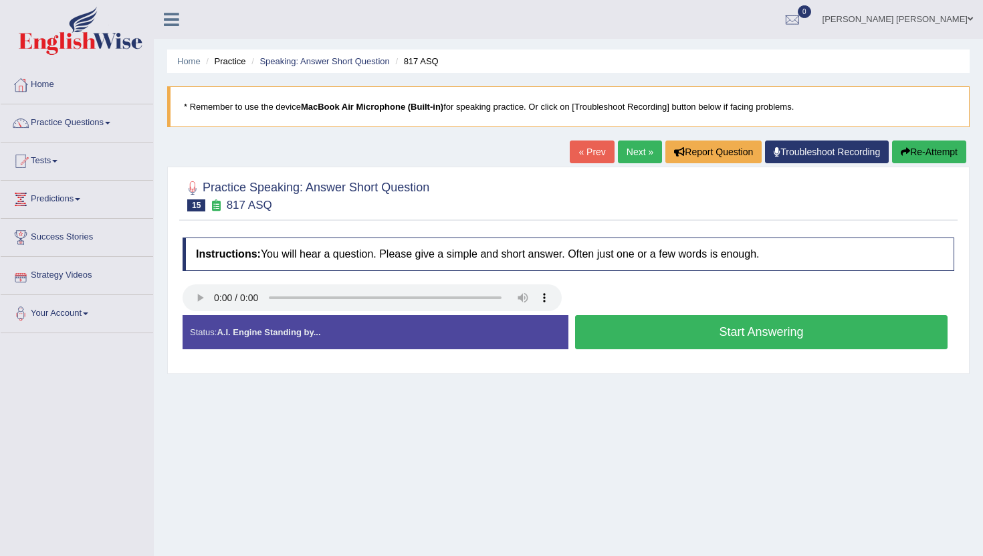
click at [726, 330] on button "Start Answering" at bounding box center [761, 332] width 373 height 34
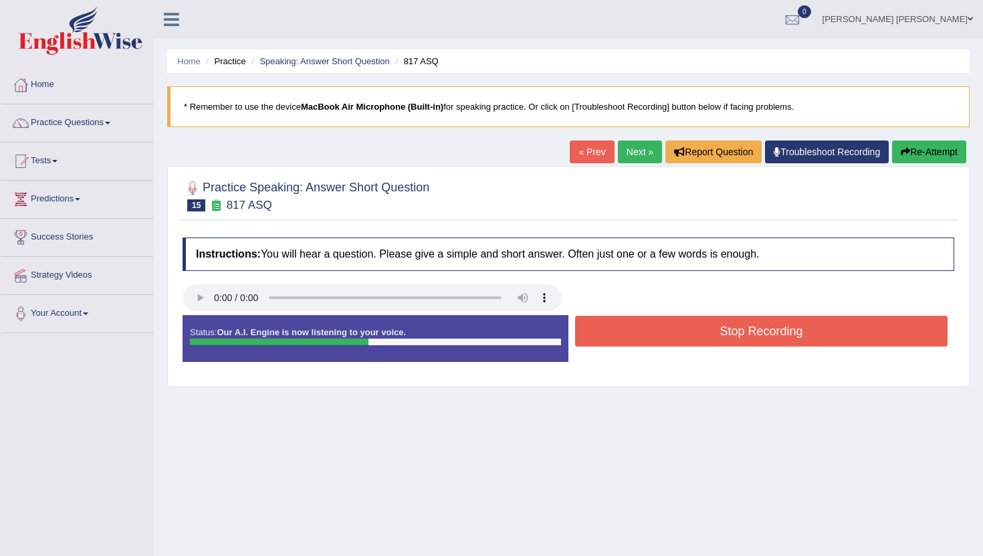
click at [726, 330] on button "Stop Recording" at bounding box center [761, 331] width 373 height 31
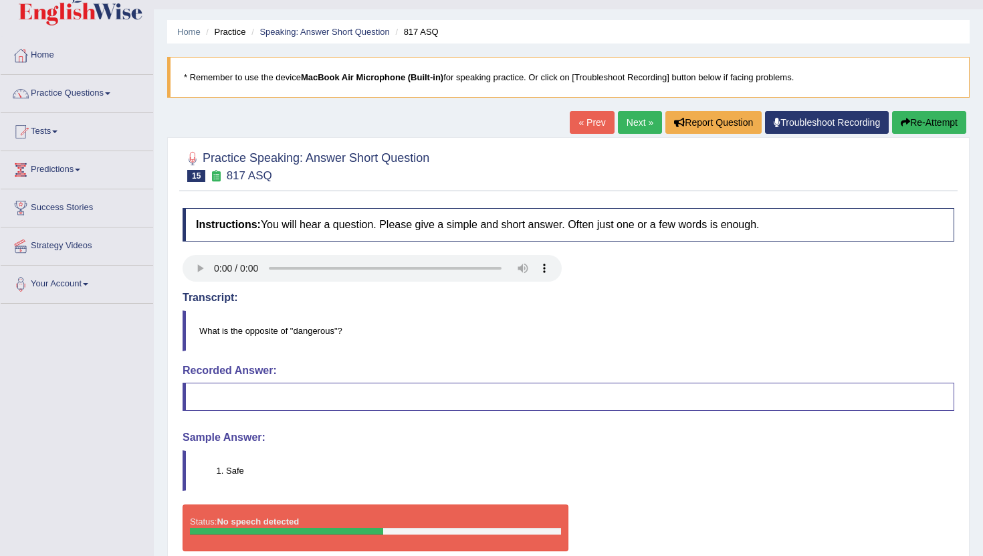
scroll to position [146, 0]
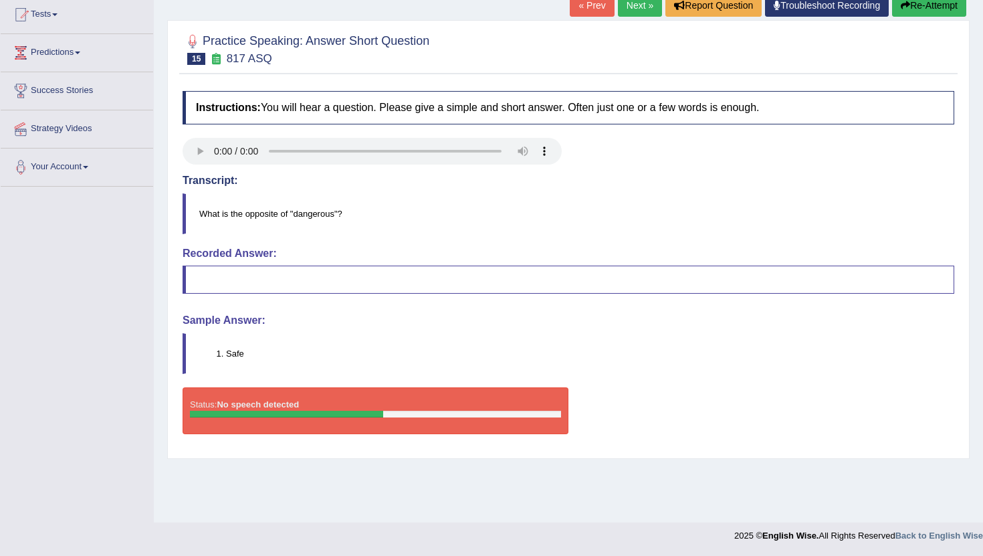
click at [910, 6] on button "Re-Attempt" at bounding box center [929, 5] width 74 height 23
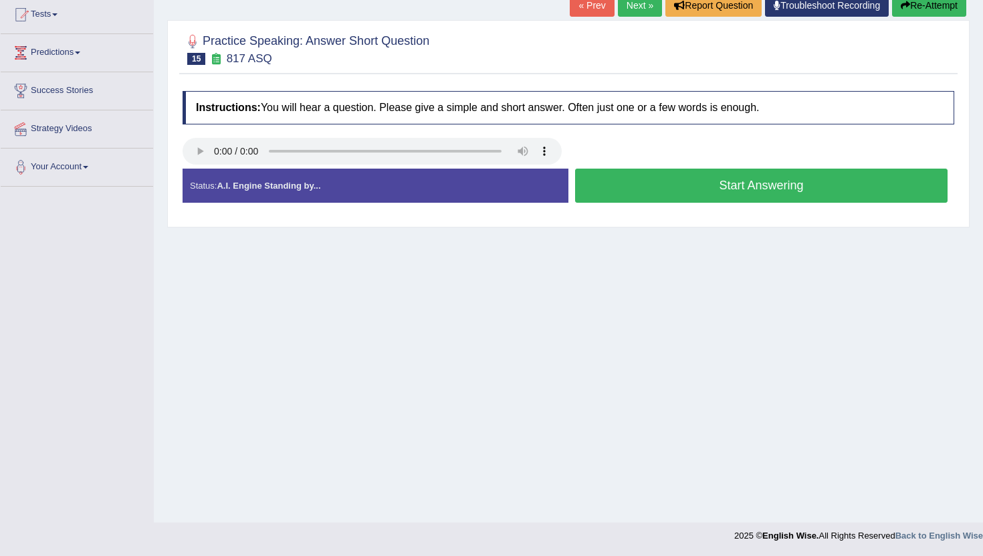
click at [734, 197] on button "Start Answering" at bounding box center [761, 186] width 373 height 34
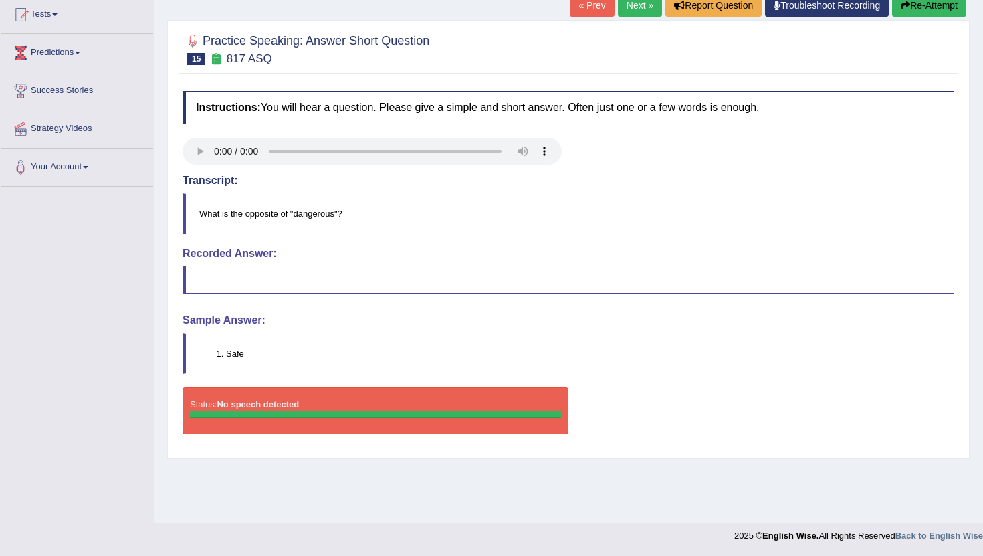
click at [633, 5] on link "Next »" at bounding box center [640, 5] width 44 height 23
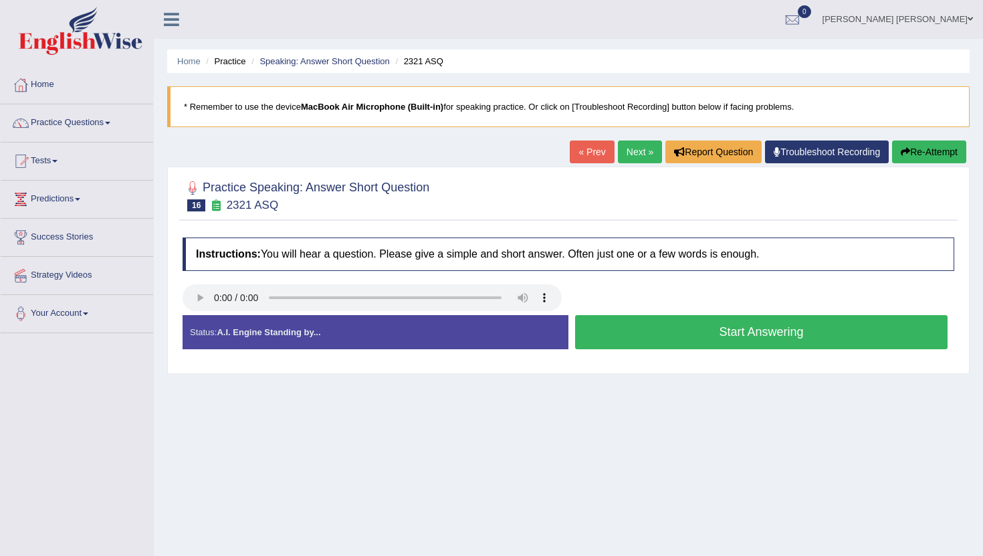
click at [706, 330] on button "Start Answering" at bounding box center [761, 332] width 373 height 34
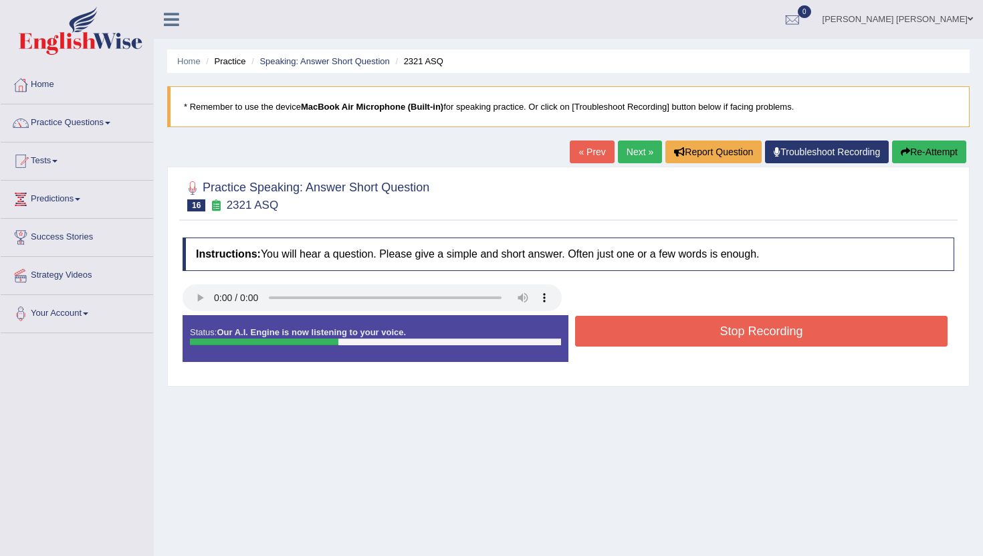
click at [706, 330] on button "Stop Recording" at bounding box center [761, 331] width 373 height 31
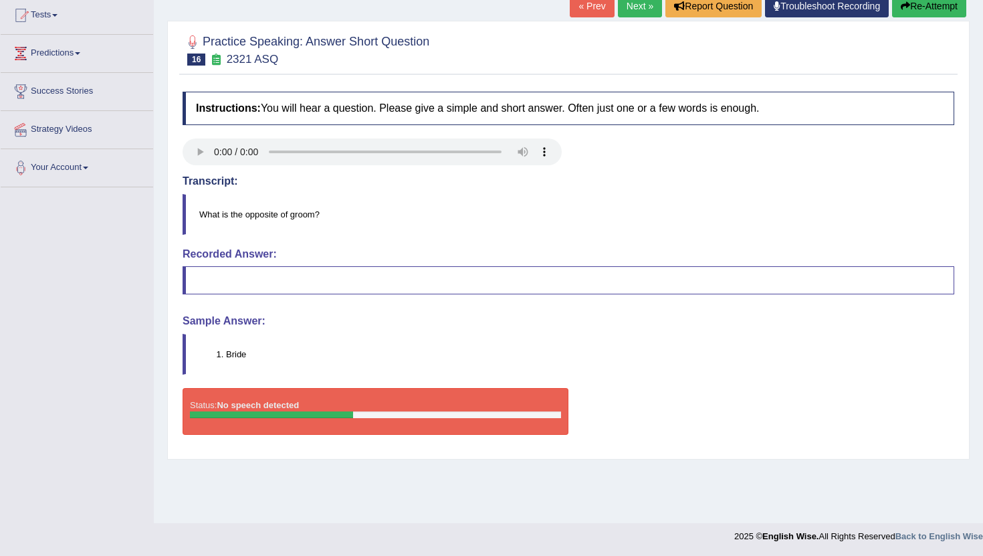
scroll to position [146, 0]
